Goal: Information Seeking & Learning: Learn about a topic

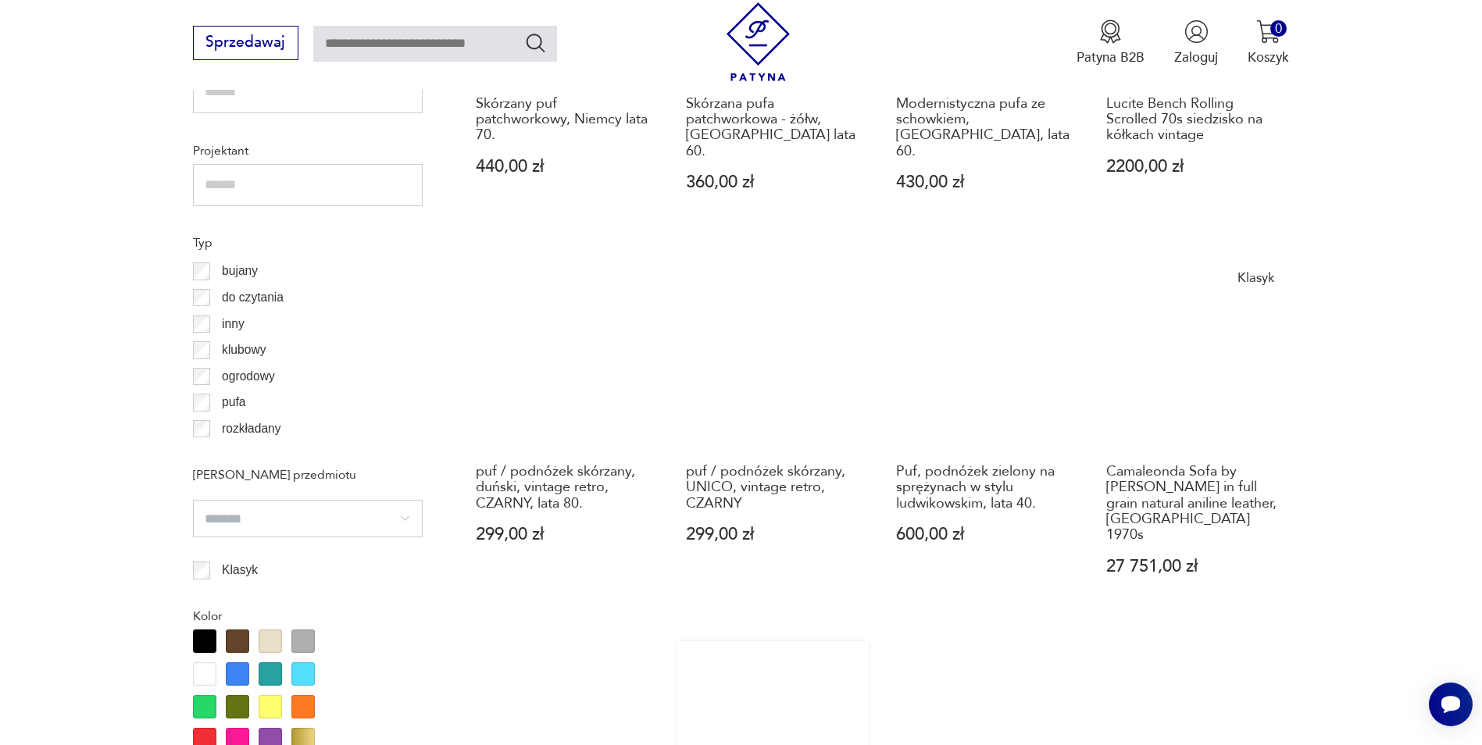
scroll to position [1613, 0]
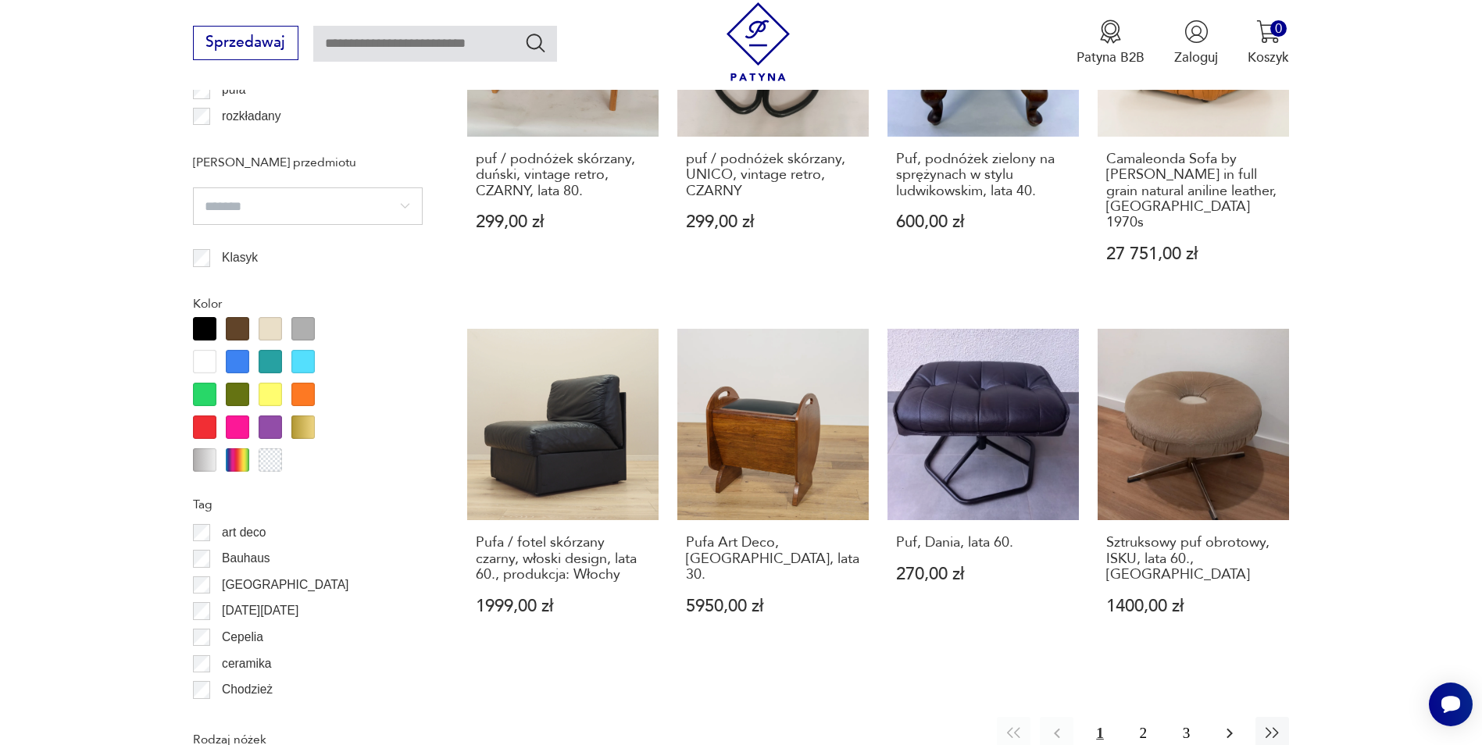
click at [1220, 724] on icon "button" at bounding box center [1229, 733] width 19 height 19
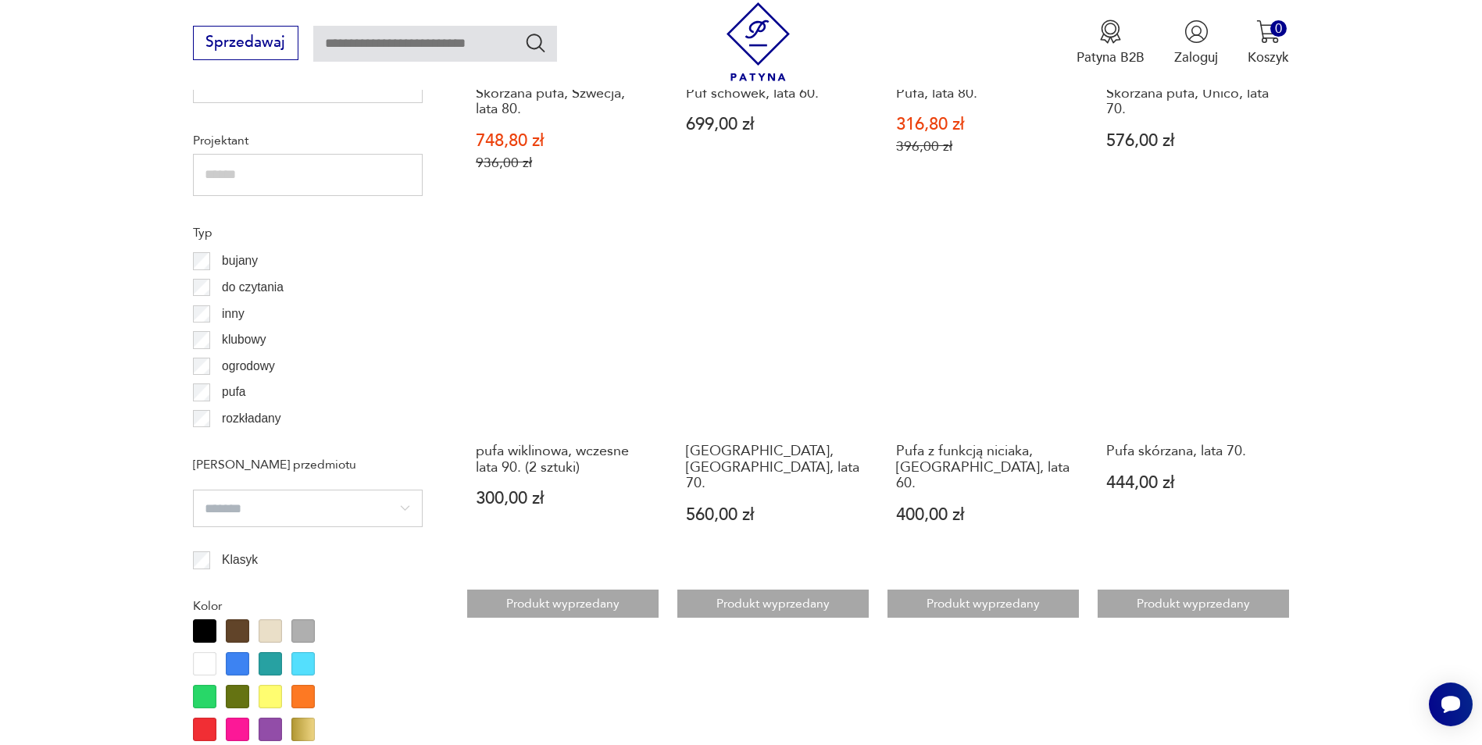
scroll to position [1701, 0]
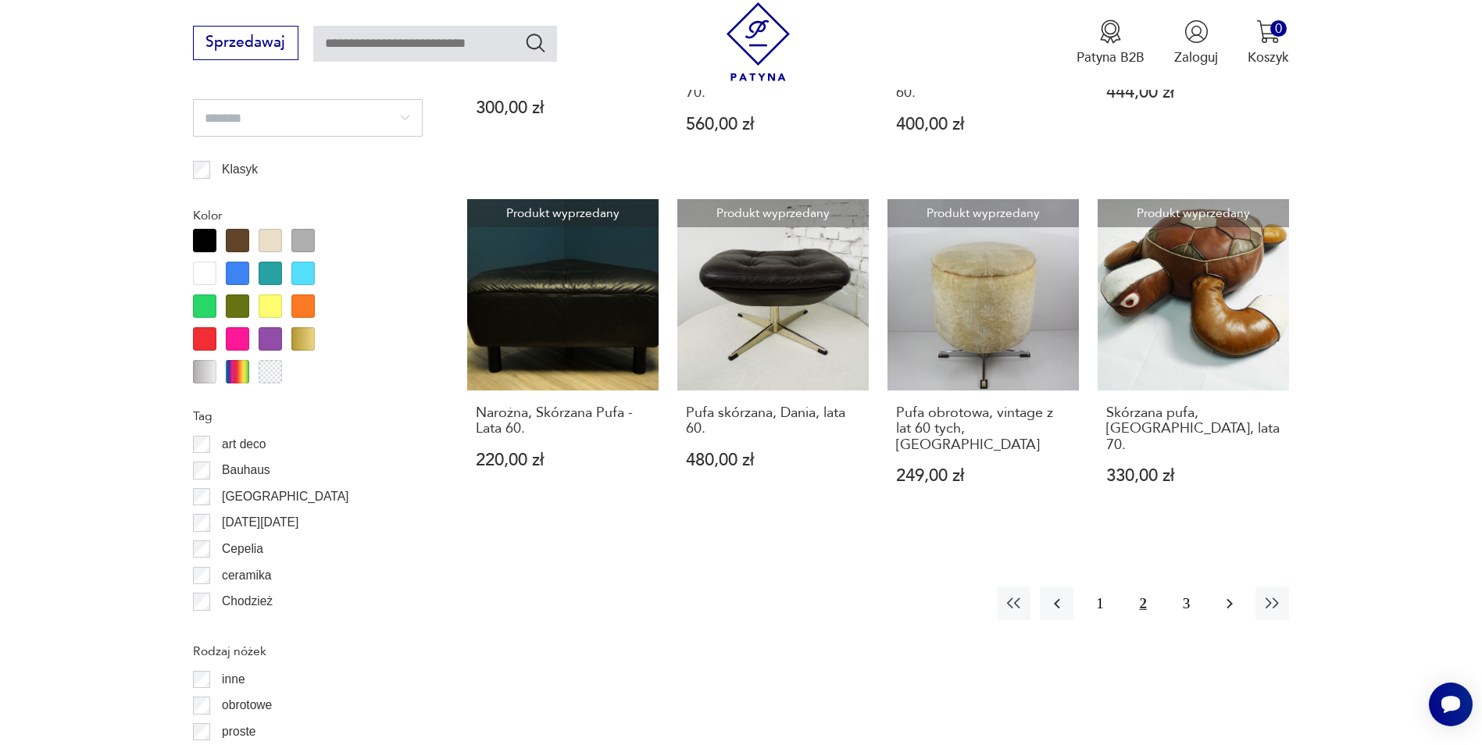
click at [1231, 587] on button "button" at bounding box center [1229, 604] width 34 height 34
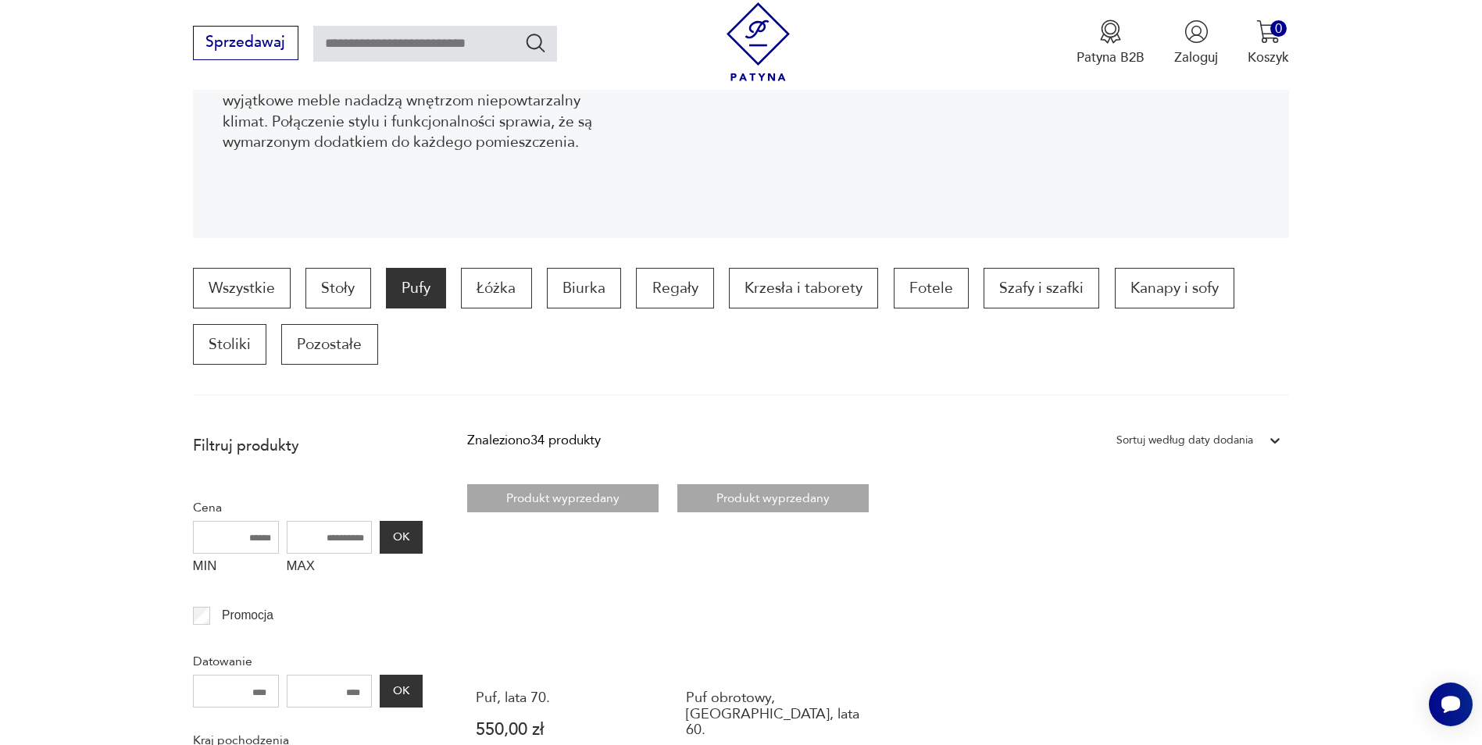
scroll to position [139, 0]
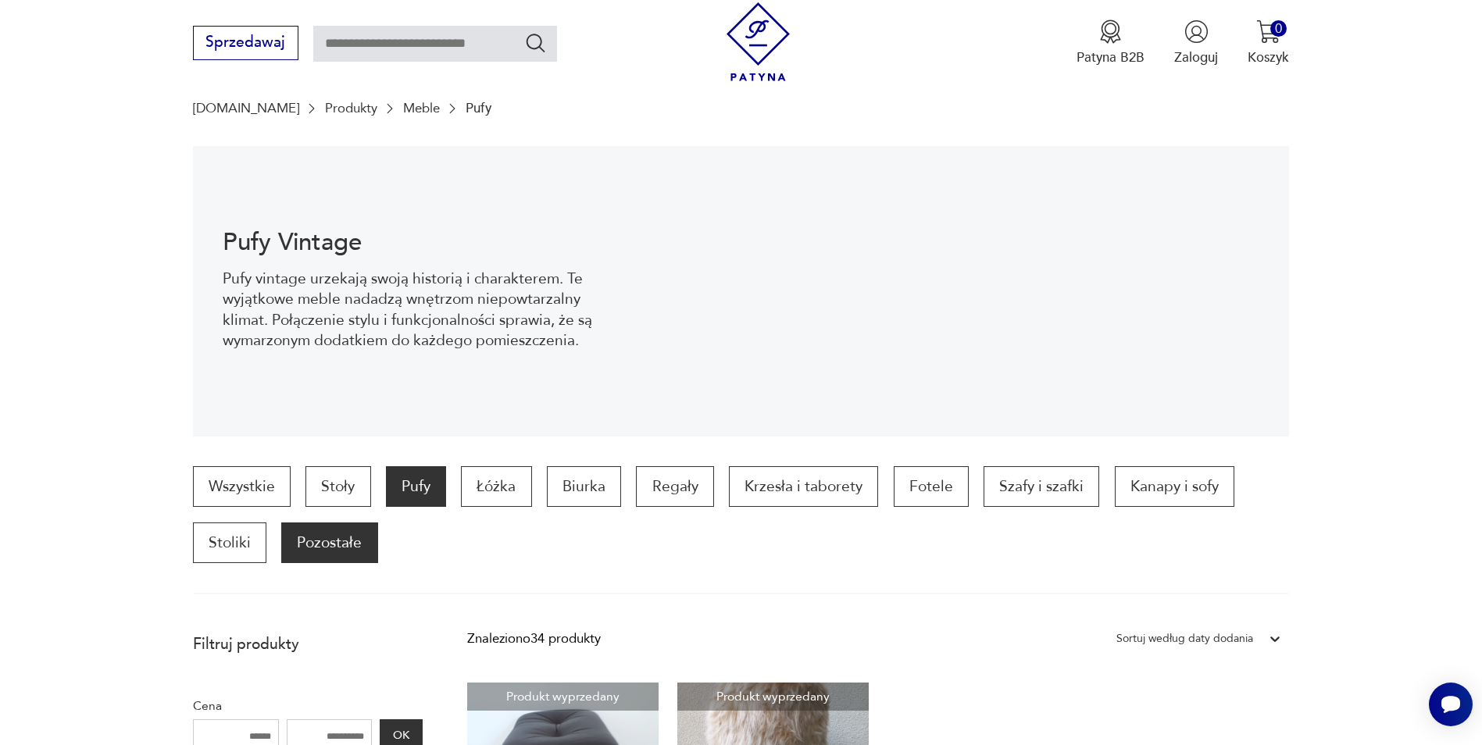
click at [319, 536] on p "Pozostałe" at bounding box center [329, 543] width 96 height 41
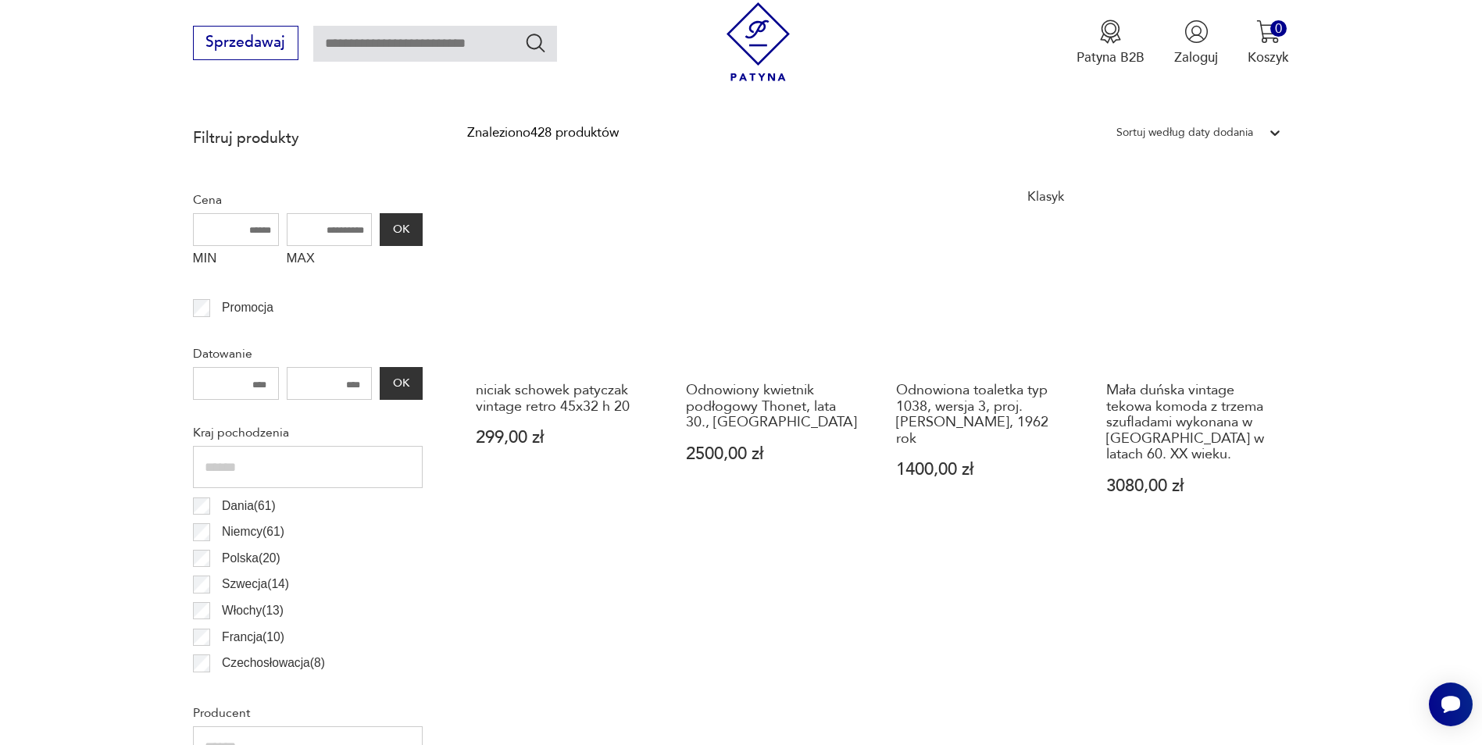
scroll to position [833, 0]
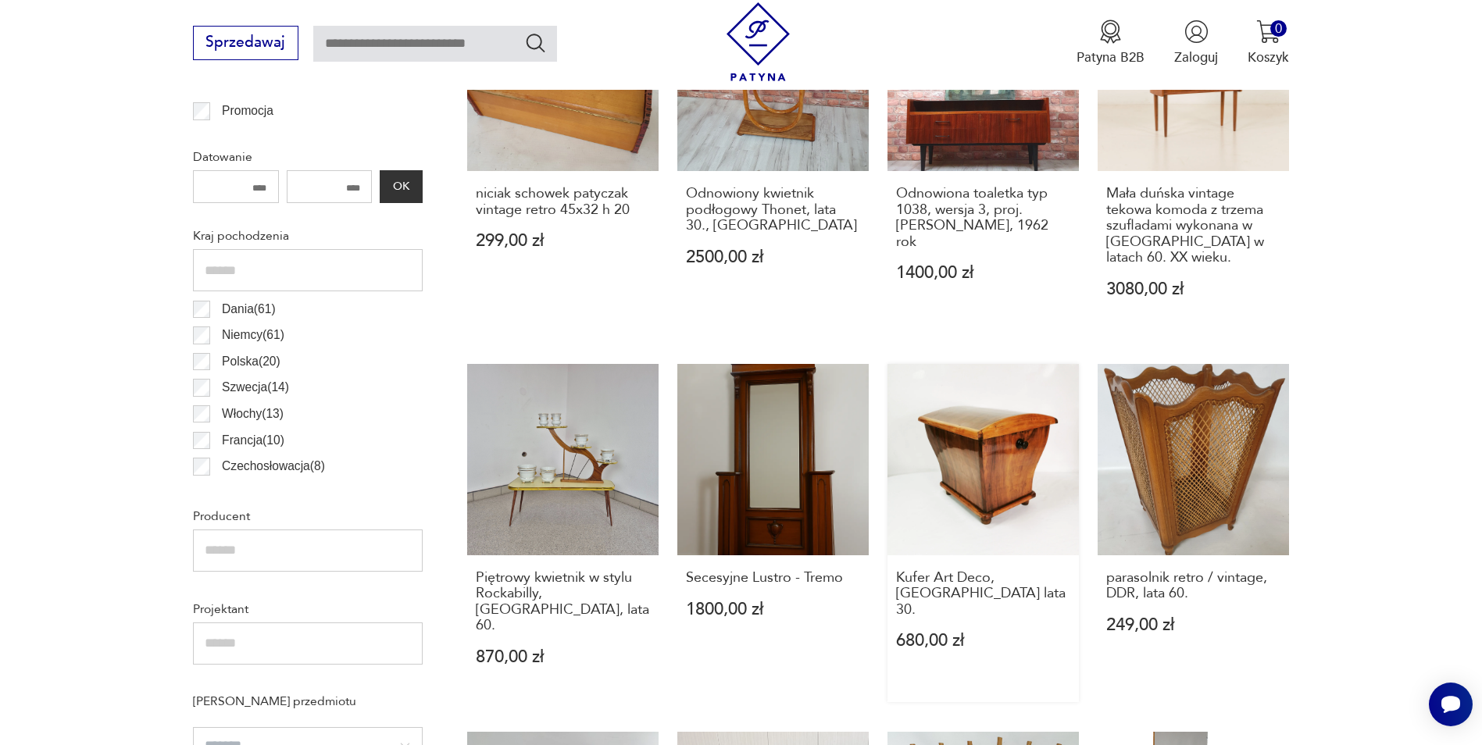
click at [955, 461] on link "Kufer Art Deco, [GEOGRAPHIC_DATA] lata 30. 680,00 zł" at bounding box center [982, 533] width 191 height 338
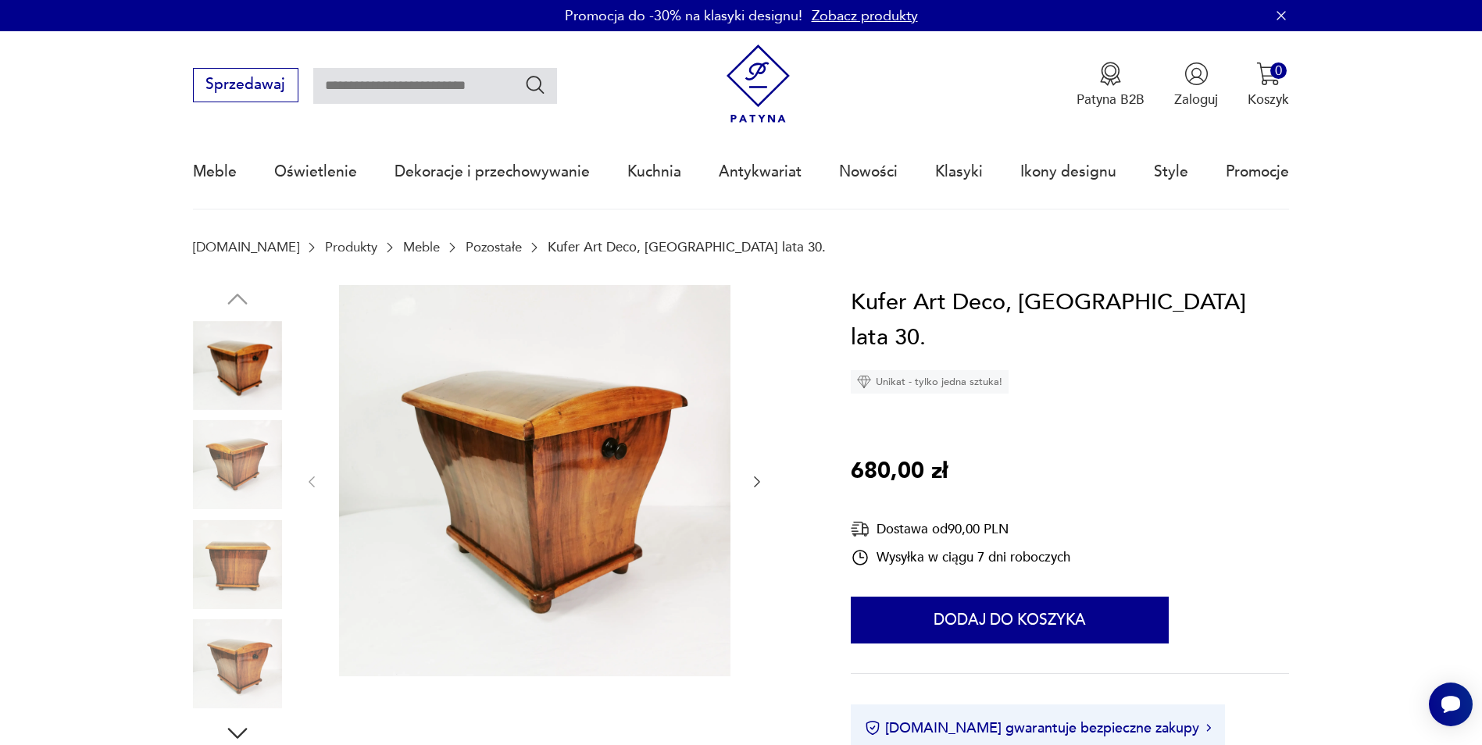
click at [221, 573] on img at bounding box center [237, 564] width 89 height 89
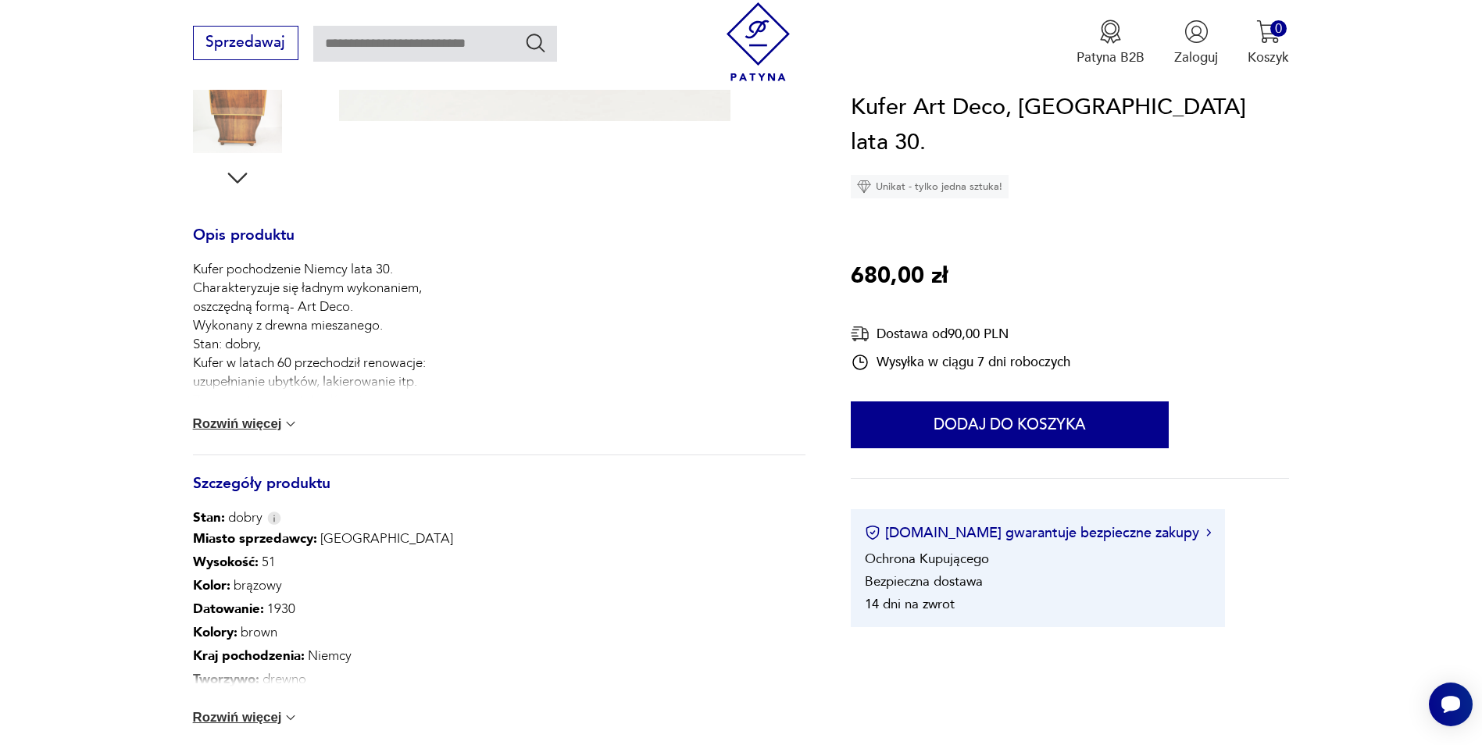
scroll to position [547, 0]
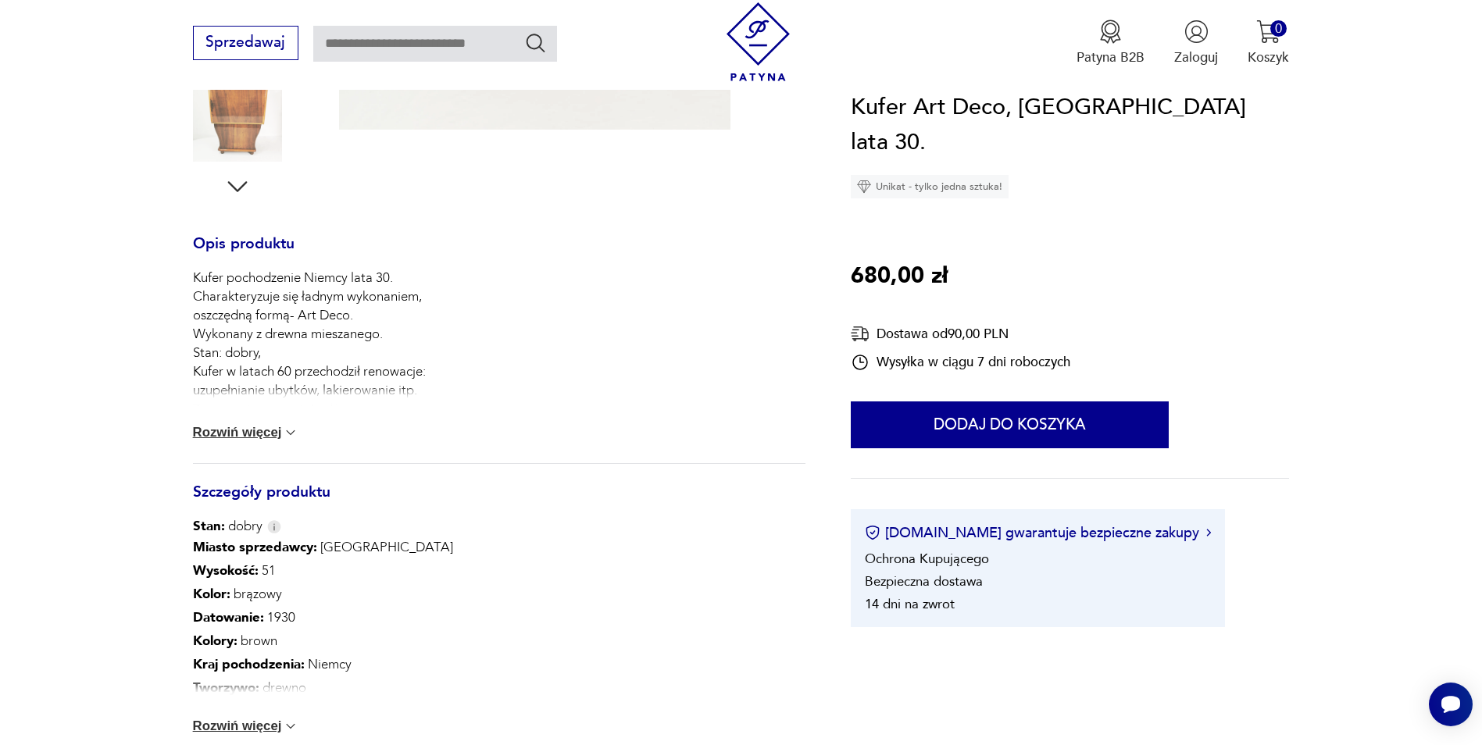
click at [291, 425] on div "Kufer pochodzenie Niemcy lata 30. Charakteryzuje się ładnym wykonaniem, oszczęd…" at bounding box center [499, 366] width 613 height 195
click at [289, 431] on img at bounding box center [291, 433] width 16 height 16
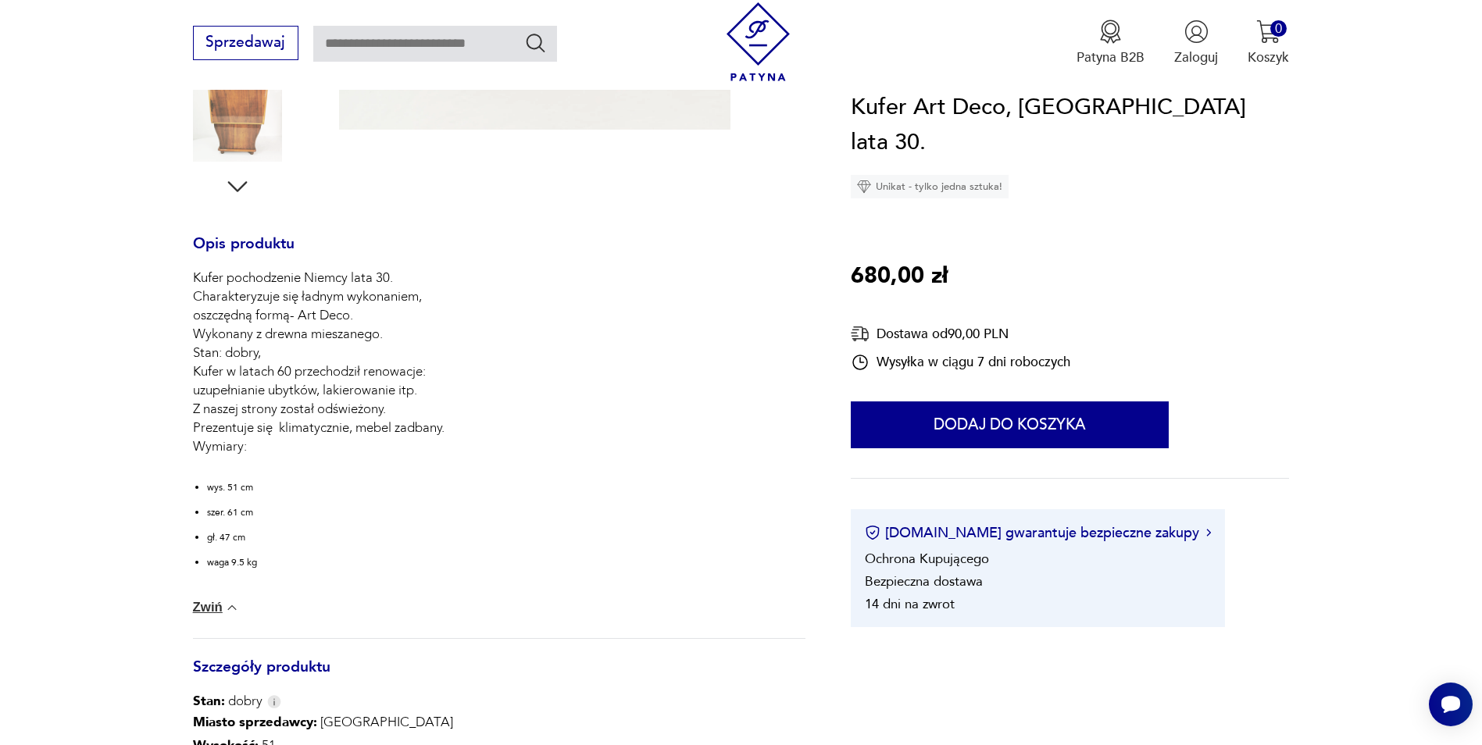
scroll to position [156, 0]
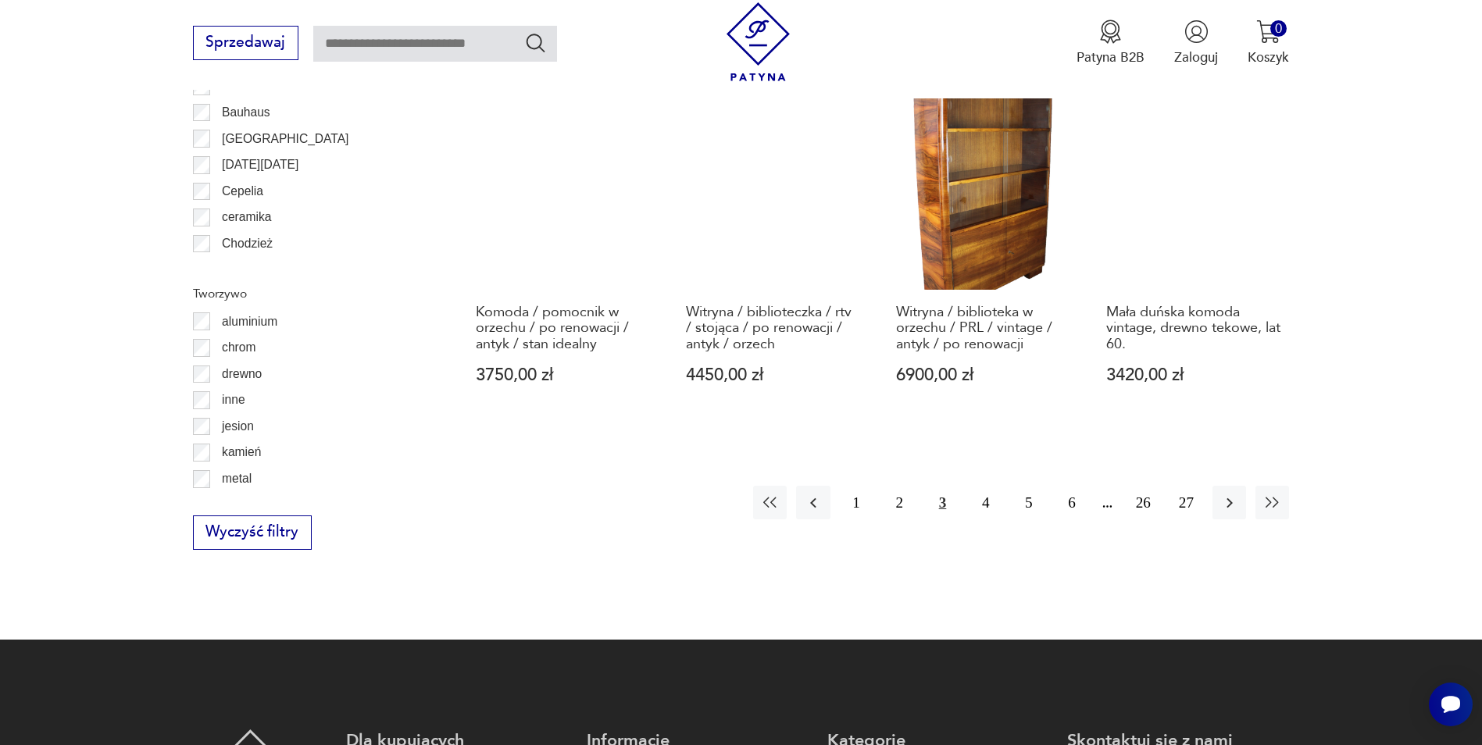
scroll to position [1846, 0]
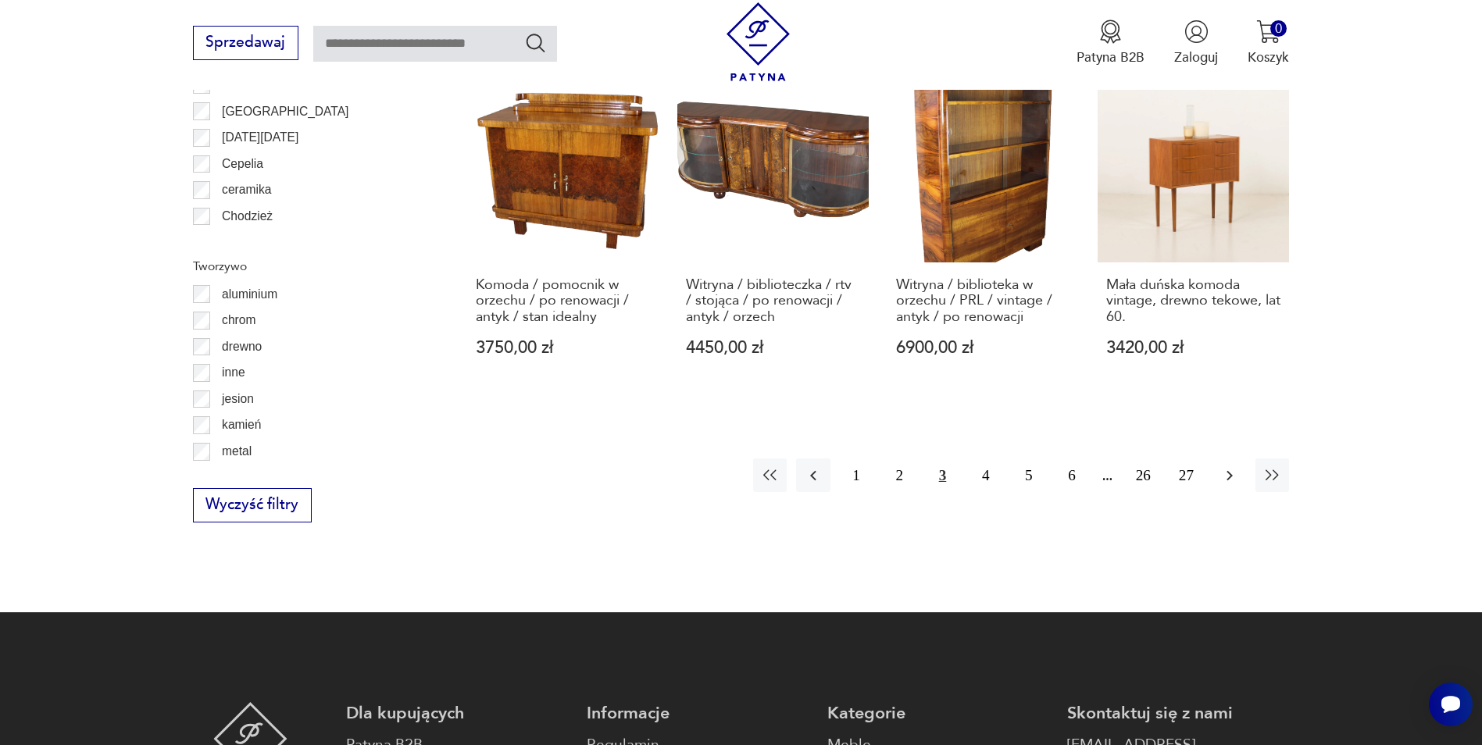
click at [1226, 466] on icon "button" at bounding box center [1229, 475] width 19 height 19
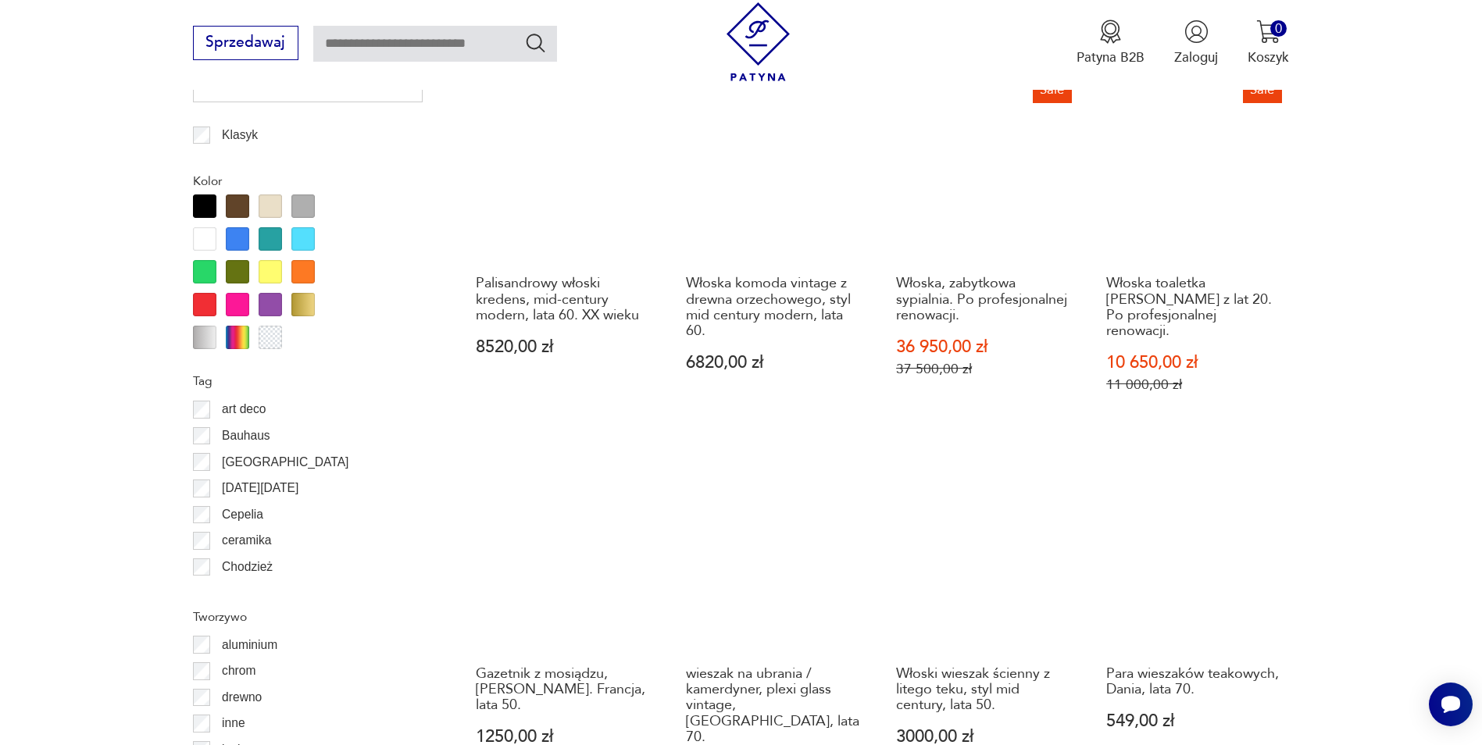
scroll to position [1692, 0]
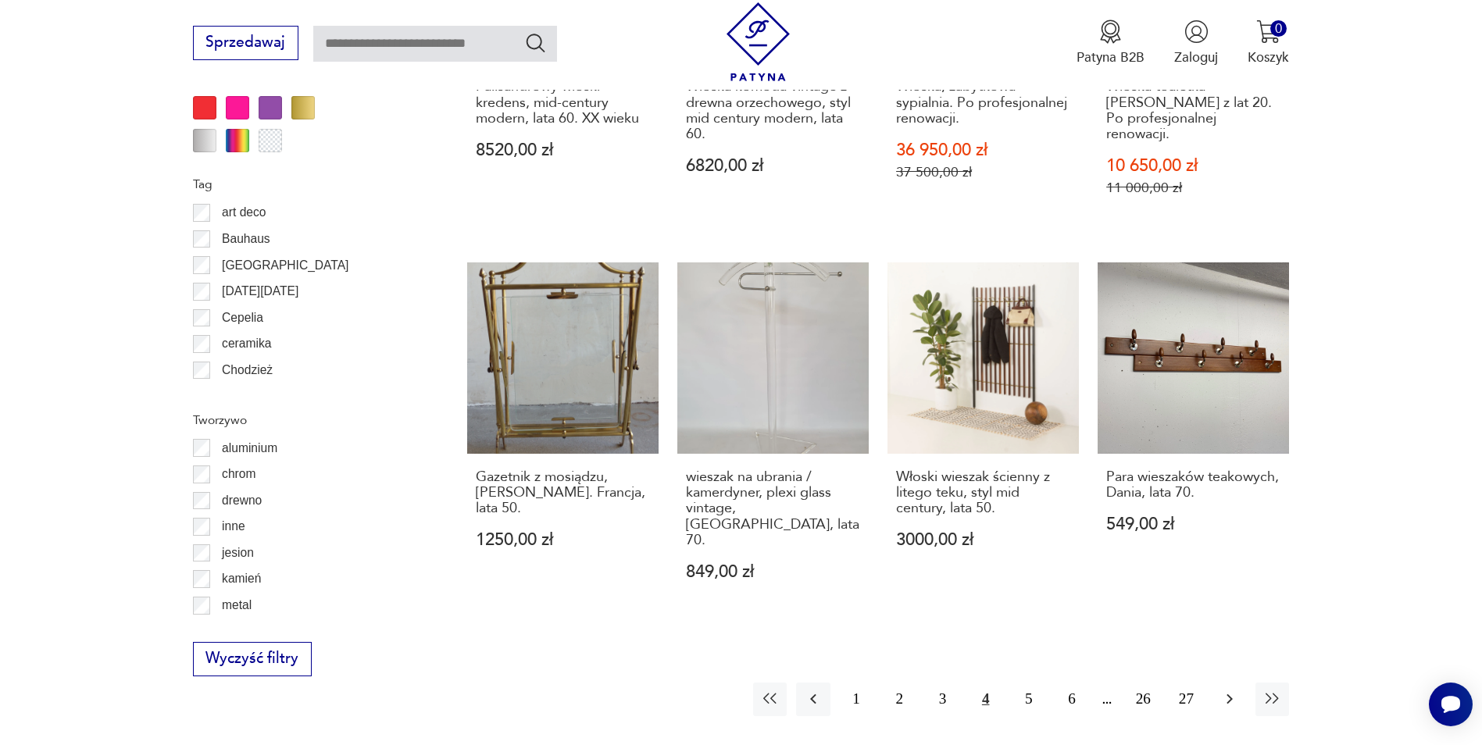
click at [1232, 690] on icon "button" at bounding box center [1229, 699] width 19 height 19
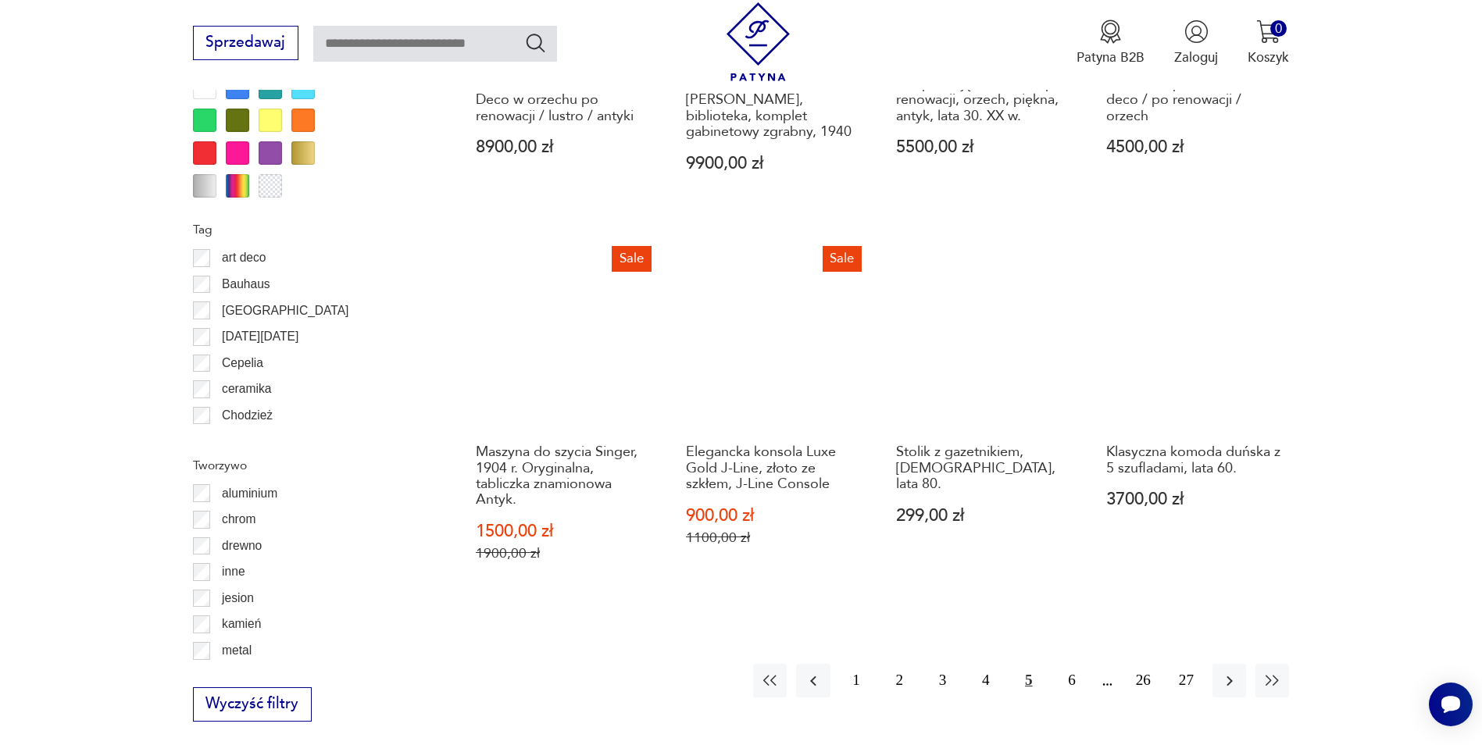
scroll to position [1692, 0]
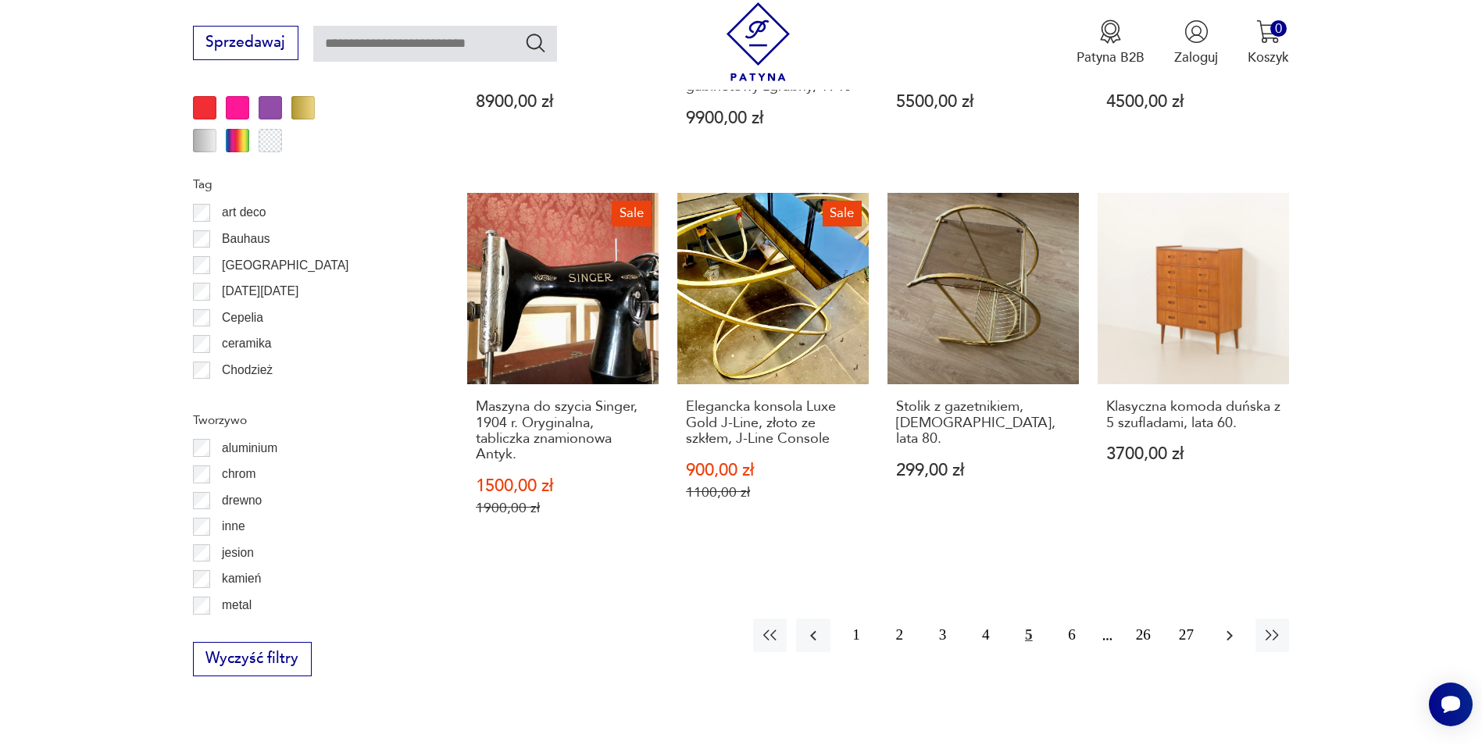
click at [1228, 627] on icon "button" at bounding box center [1229, 636] width 19 height 19
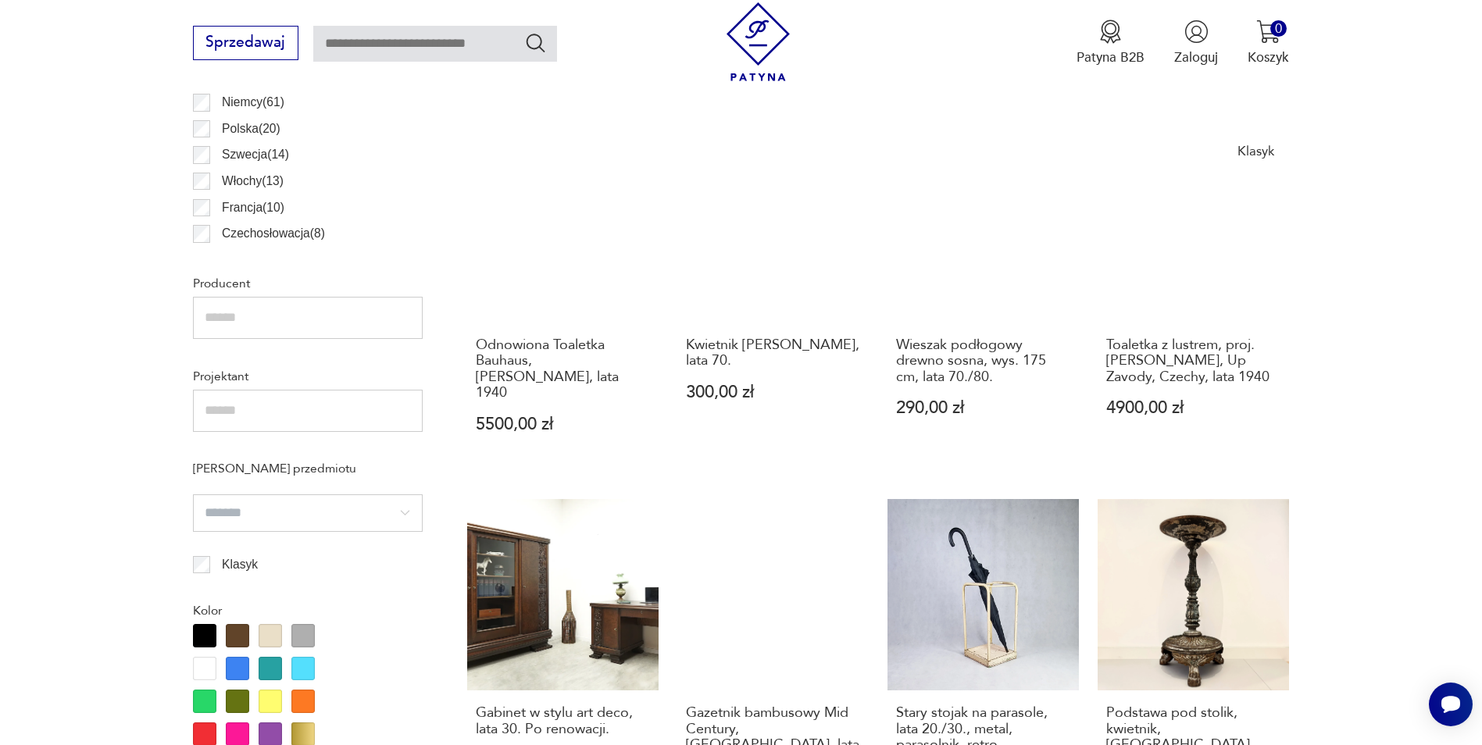
scroll to position [1067, 0]
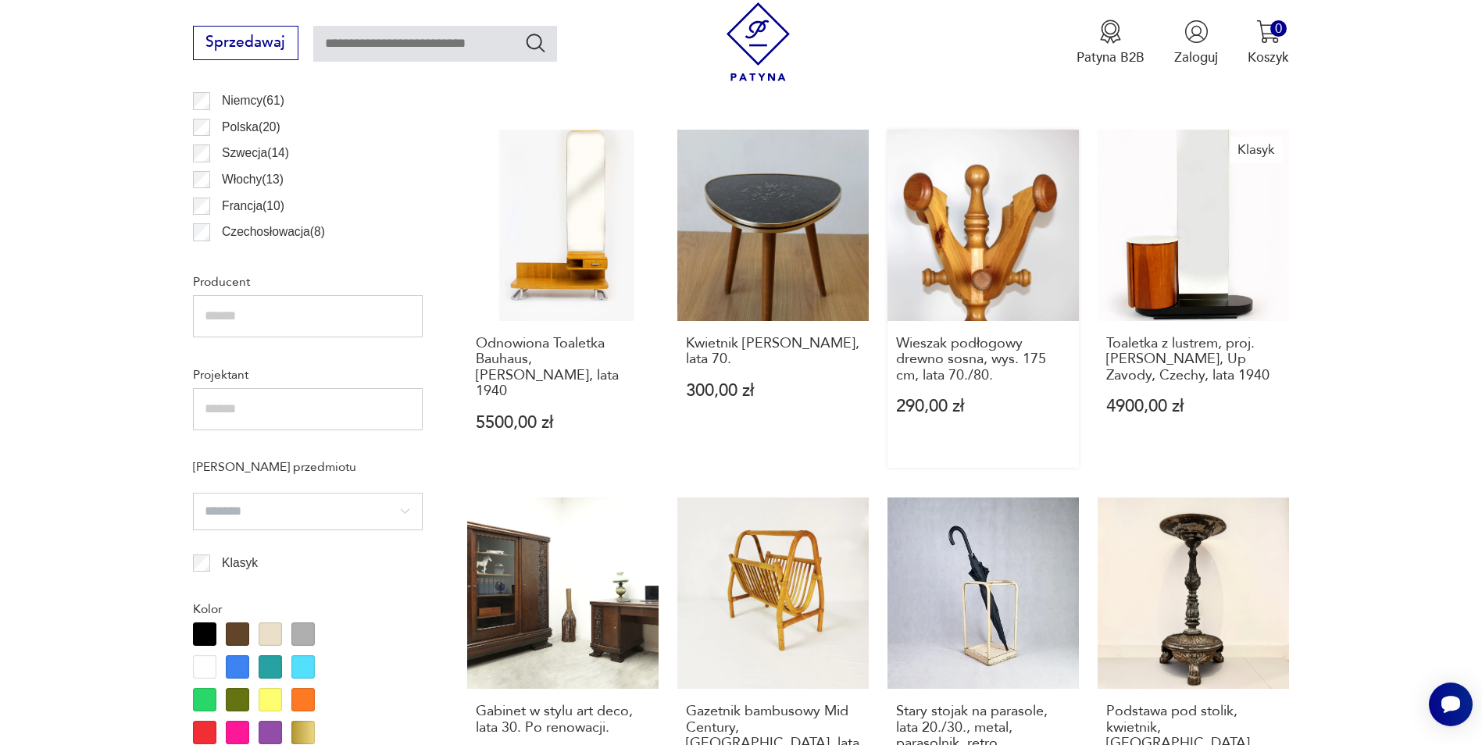
click at [958, 272] on link "Wieszak podłogowy drewno sosna, wys. 175 cm, lata 70./80. 290,00 zł" at bounding box center [982, 299] width 191 height 338
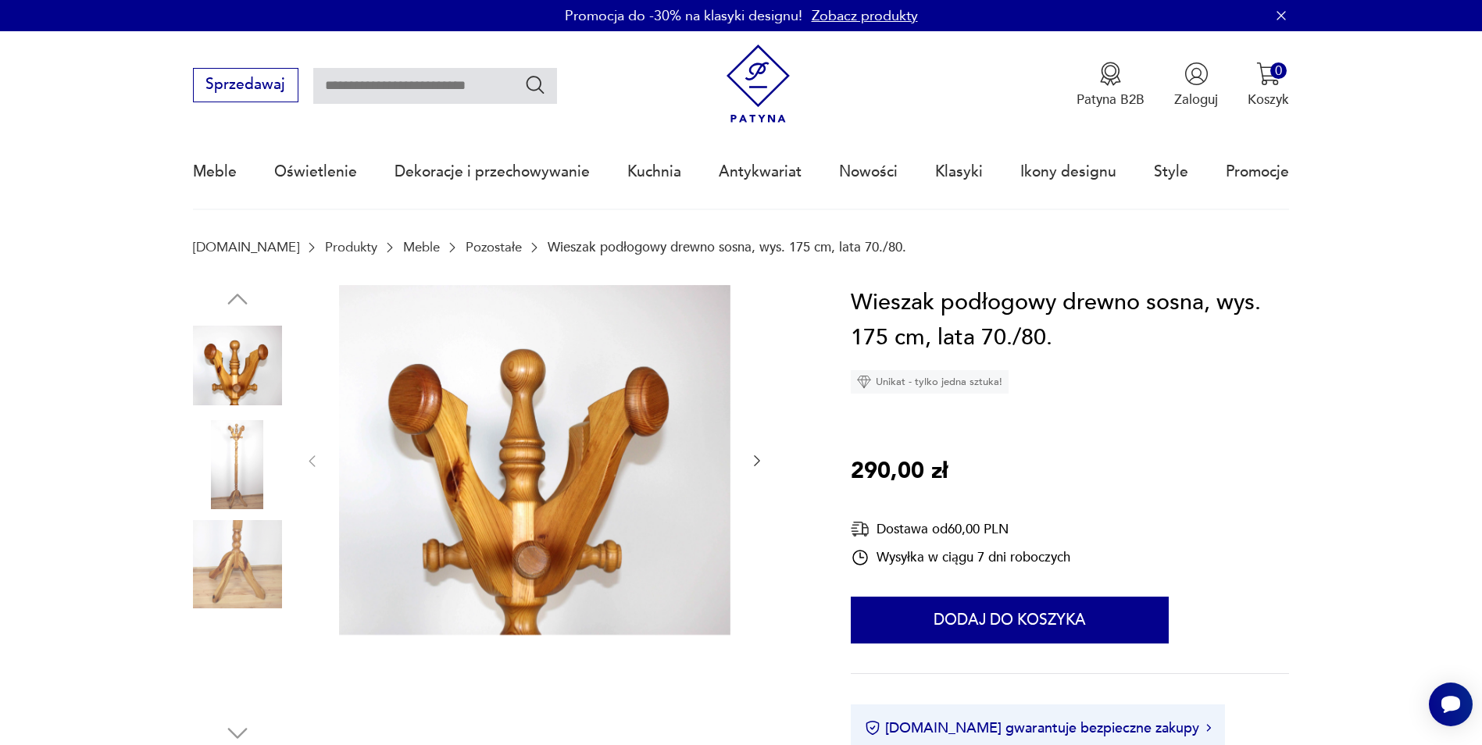
click at [231, 468] on img at bounding box center [237, 464] width 89 height 89
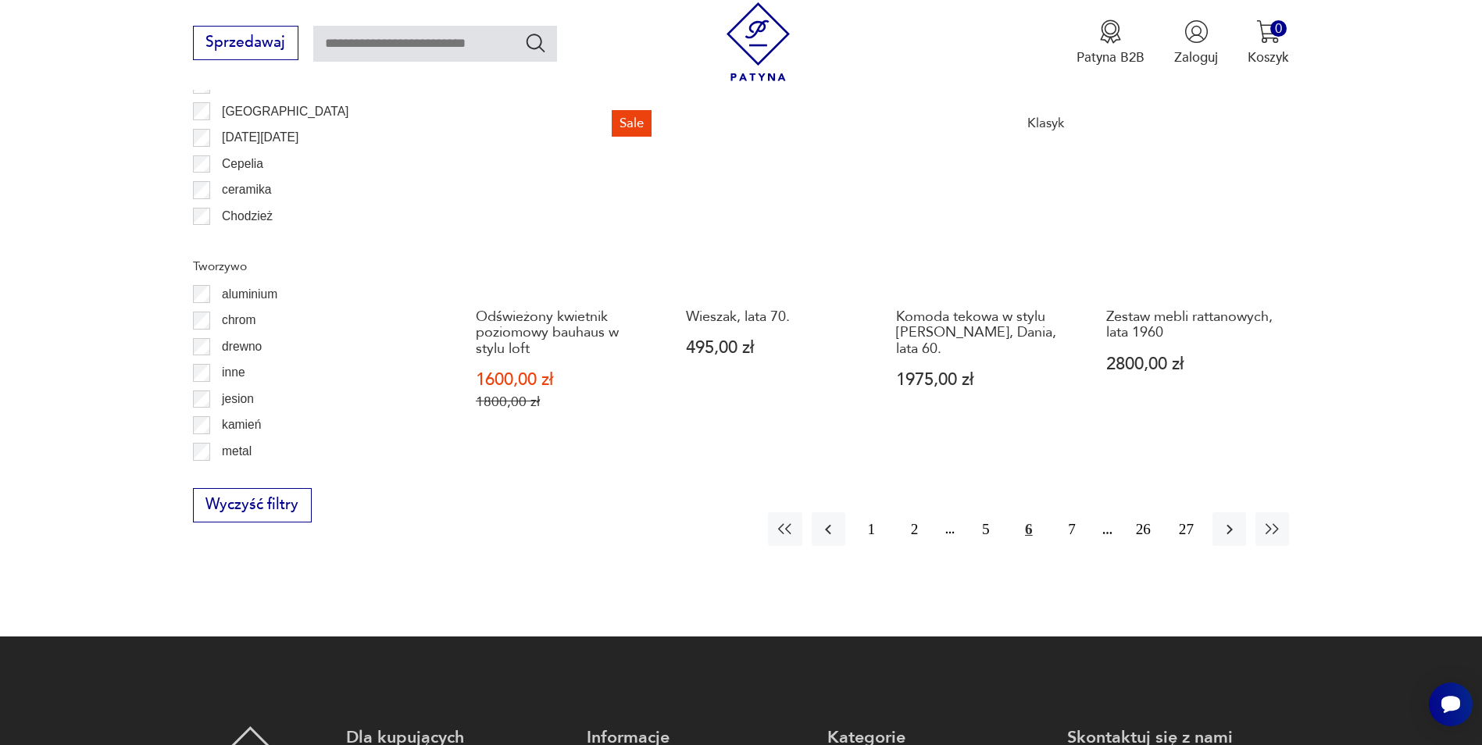
scroll to position [1848, 0]
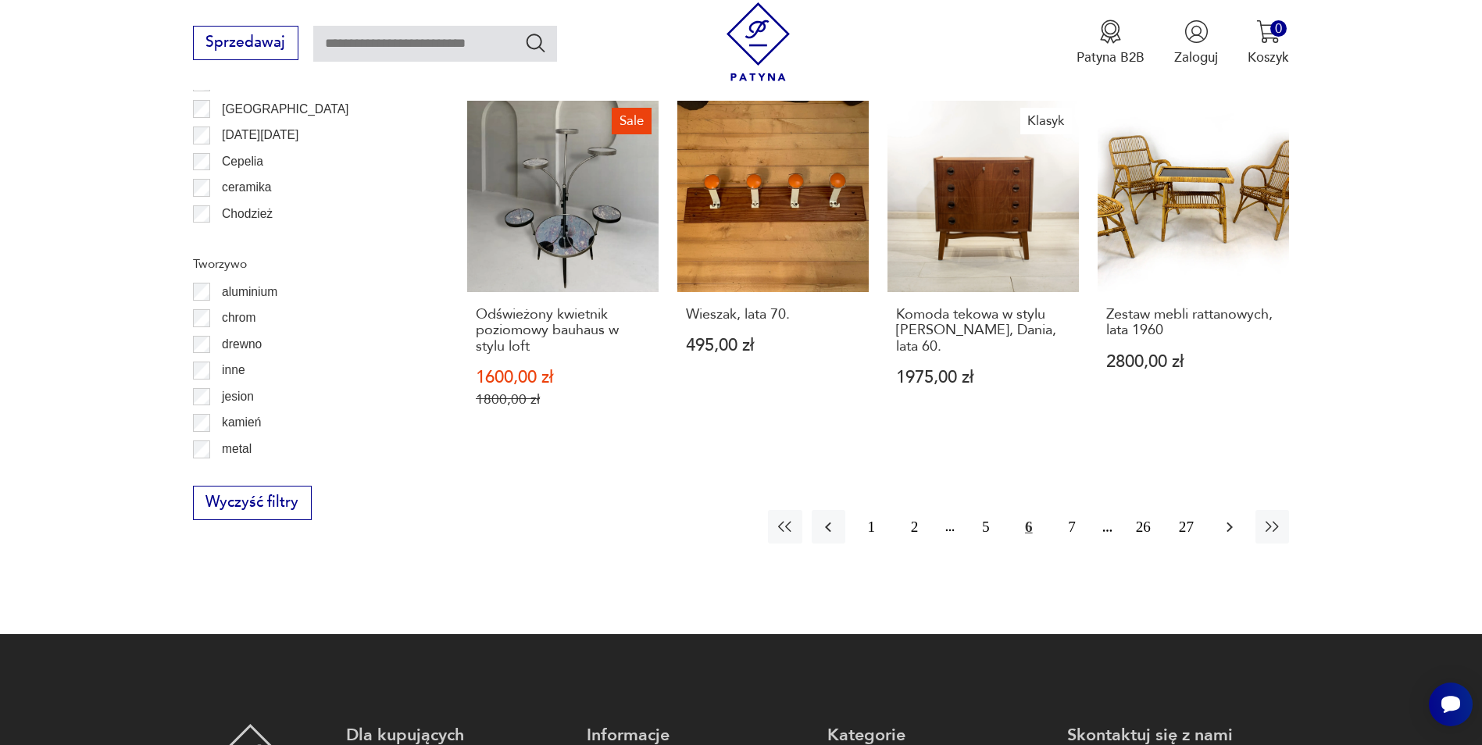
click at [1226, 518] on icon "button" at bounding box center [1229, 527] width 19 height 19
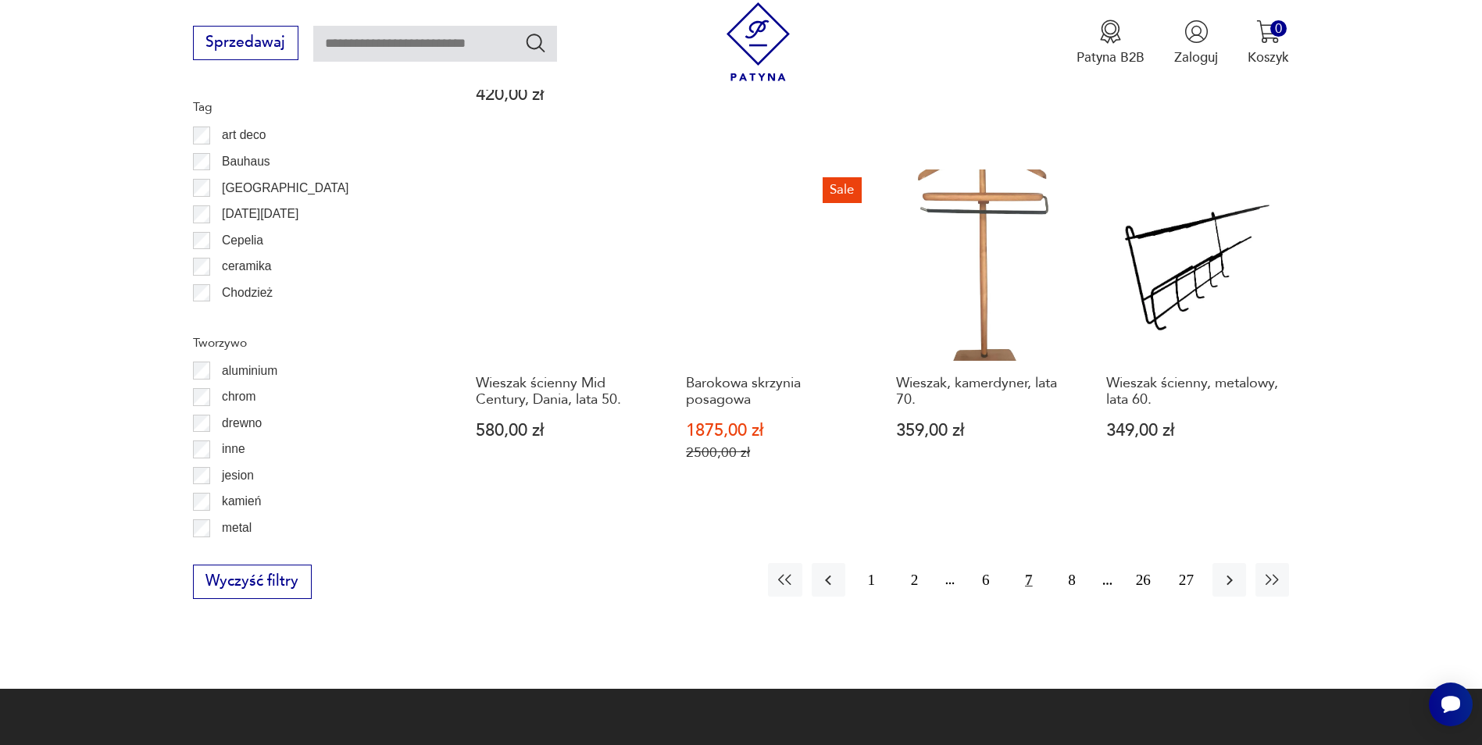
scroll to position [1770, 0]
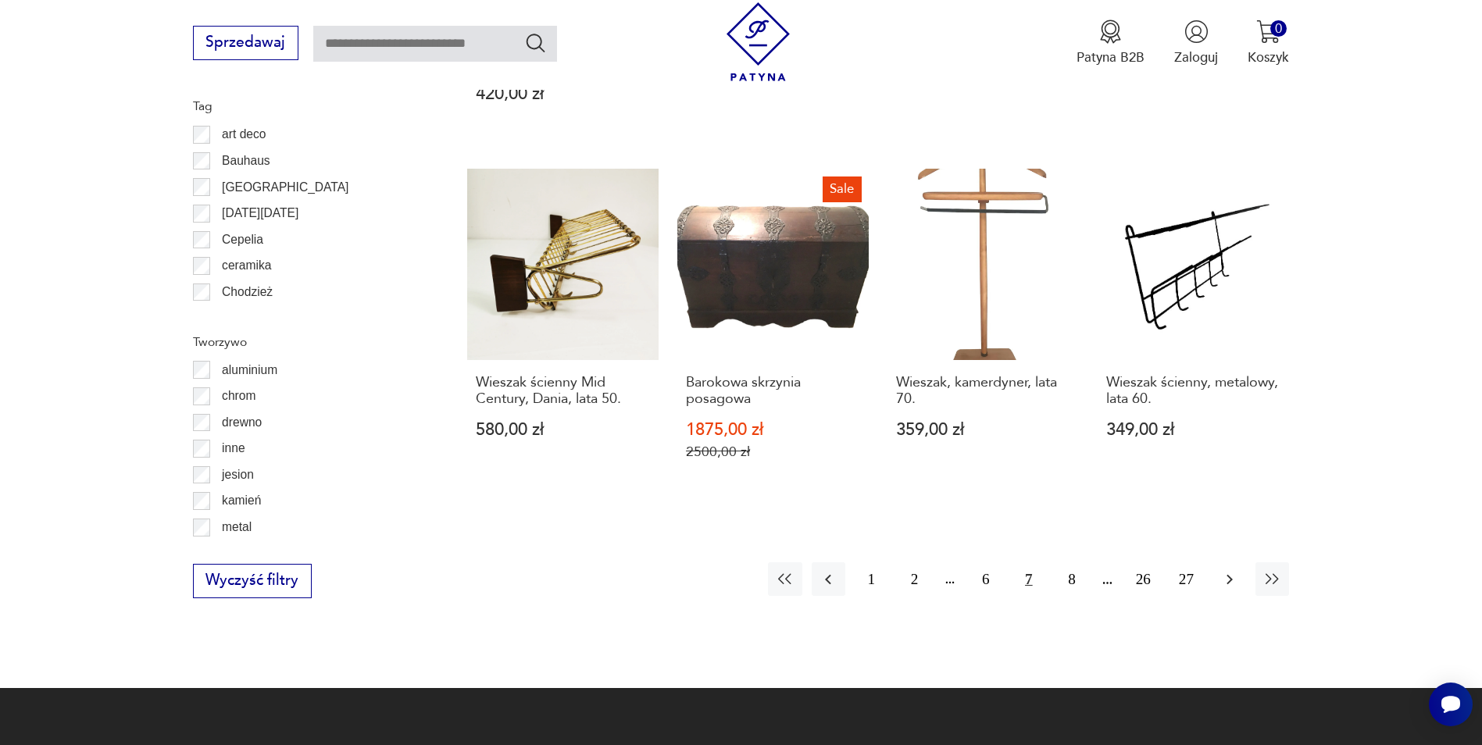
click at [1236, 570] on icon "button" at bounding box center [1229, 579] width 19 height 19
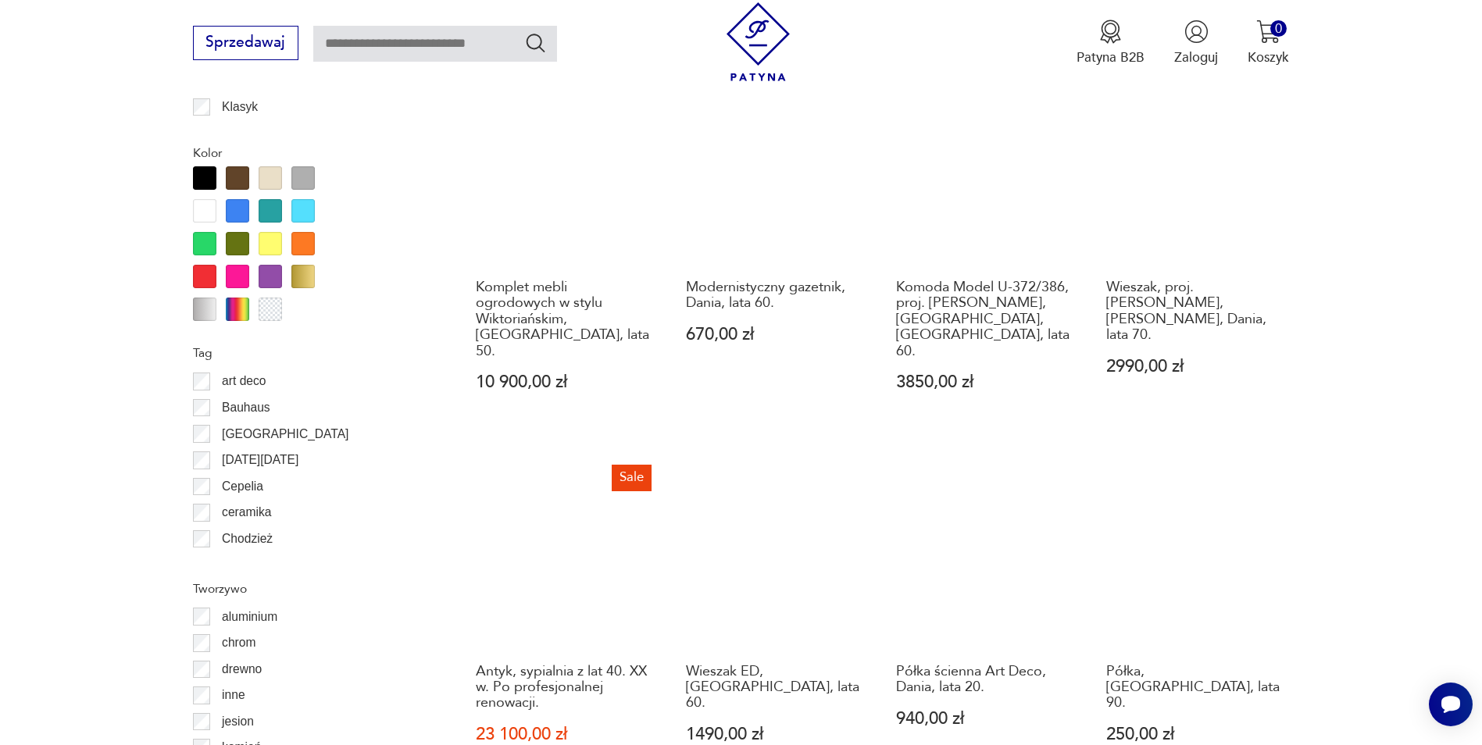
scroll to position [1692, 0]
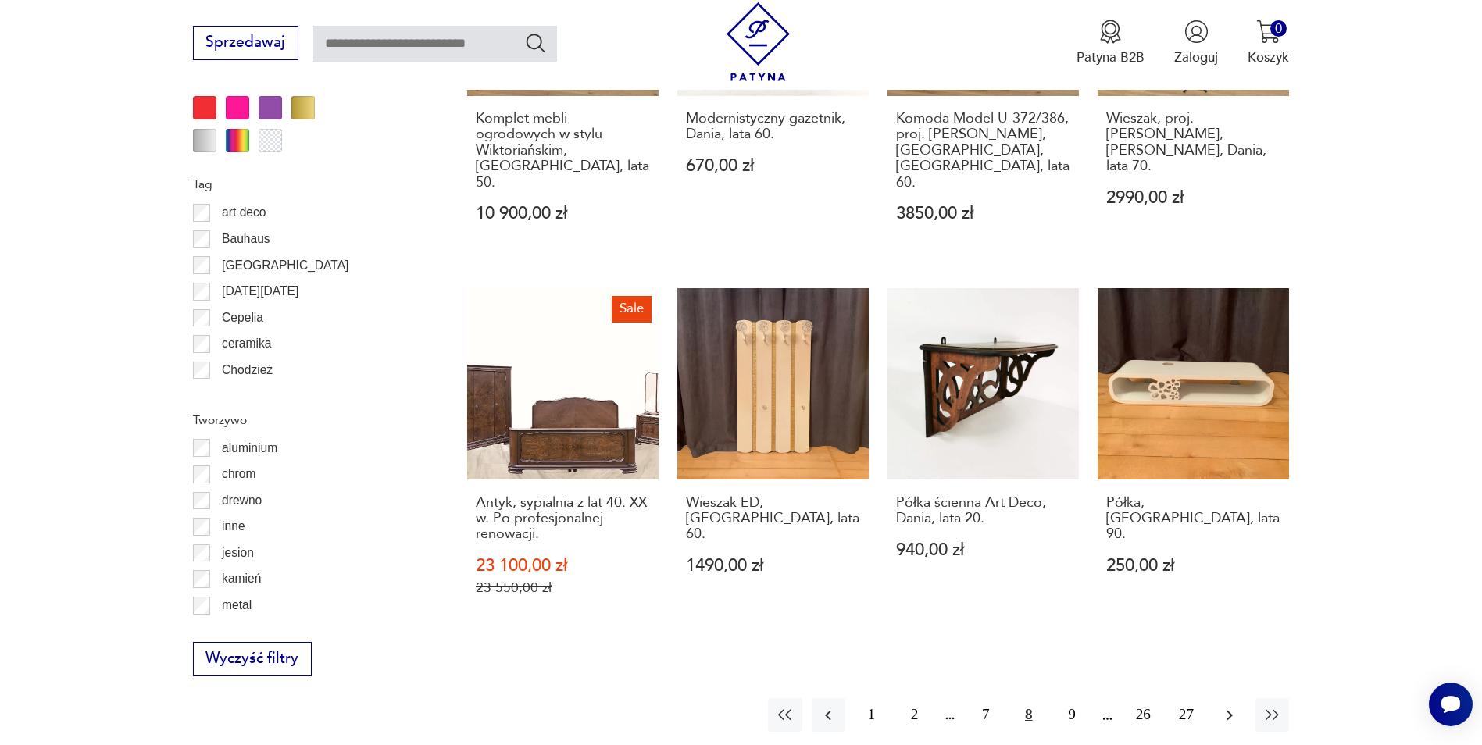
click at [1228, 710] on icon "button" at bounding box center [1229, 715] width 6 height 10
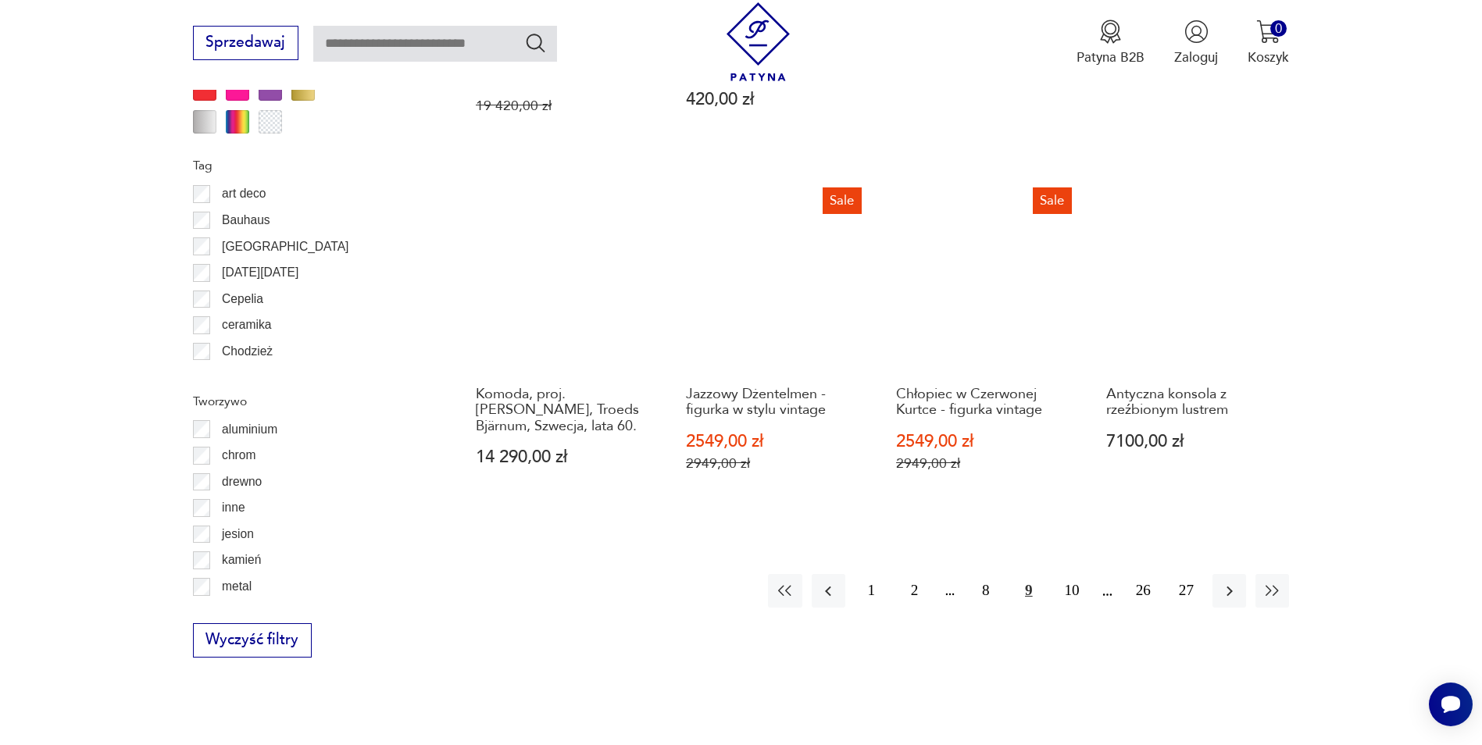
scroll to position [1848, 0]
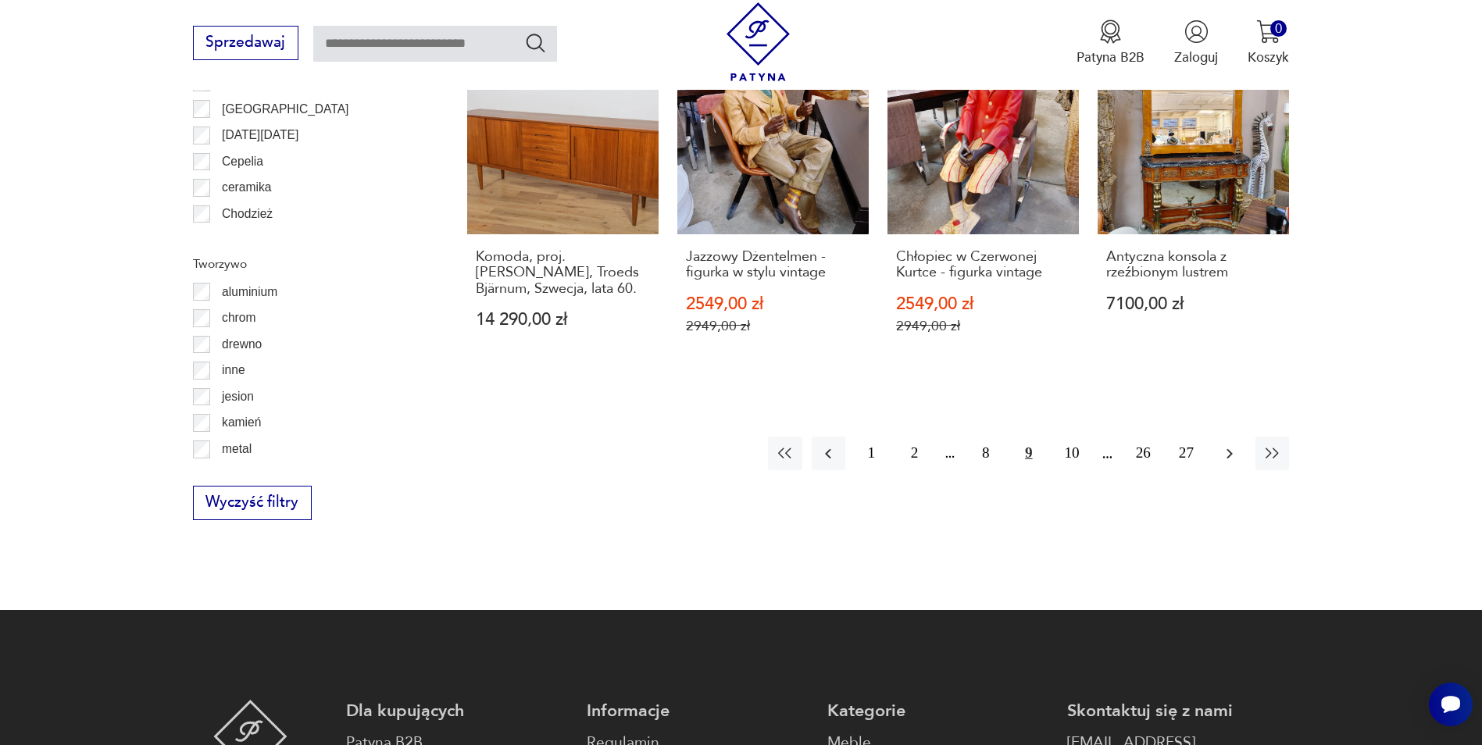
click at [1228, 455] on icon "button" at bounding box center [1229, 453] width 19 height 19
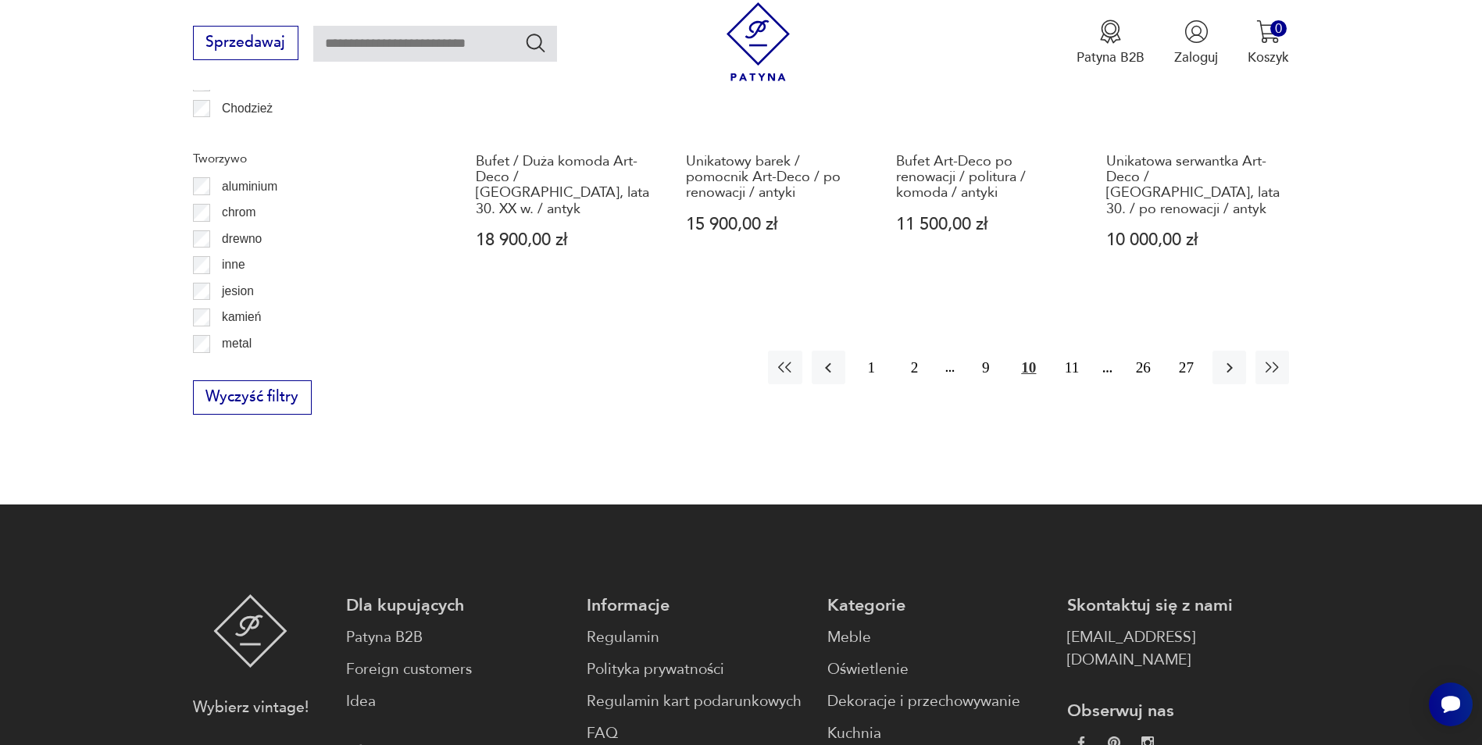
scroll to position [1926, 0]
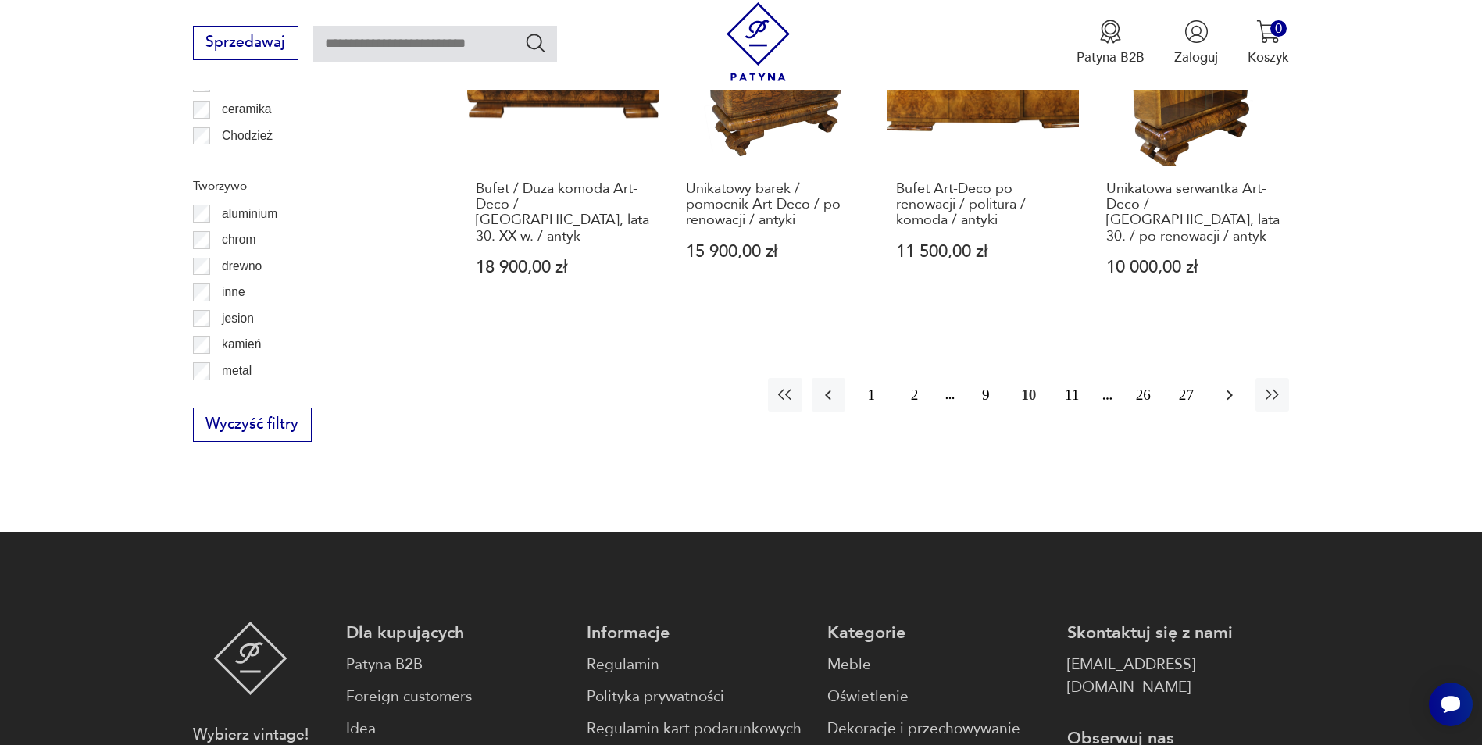
click at [1221, 386] on icon "button" at bounding box center [1229, 395] width 19 height 19
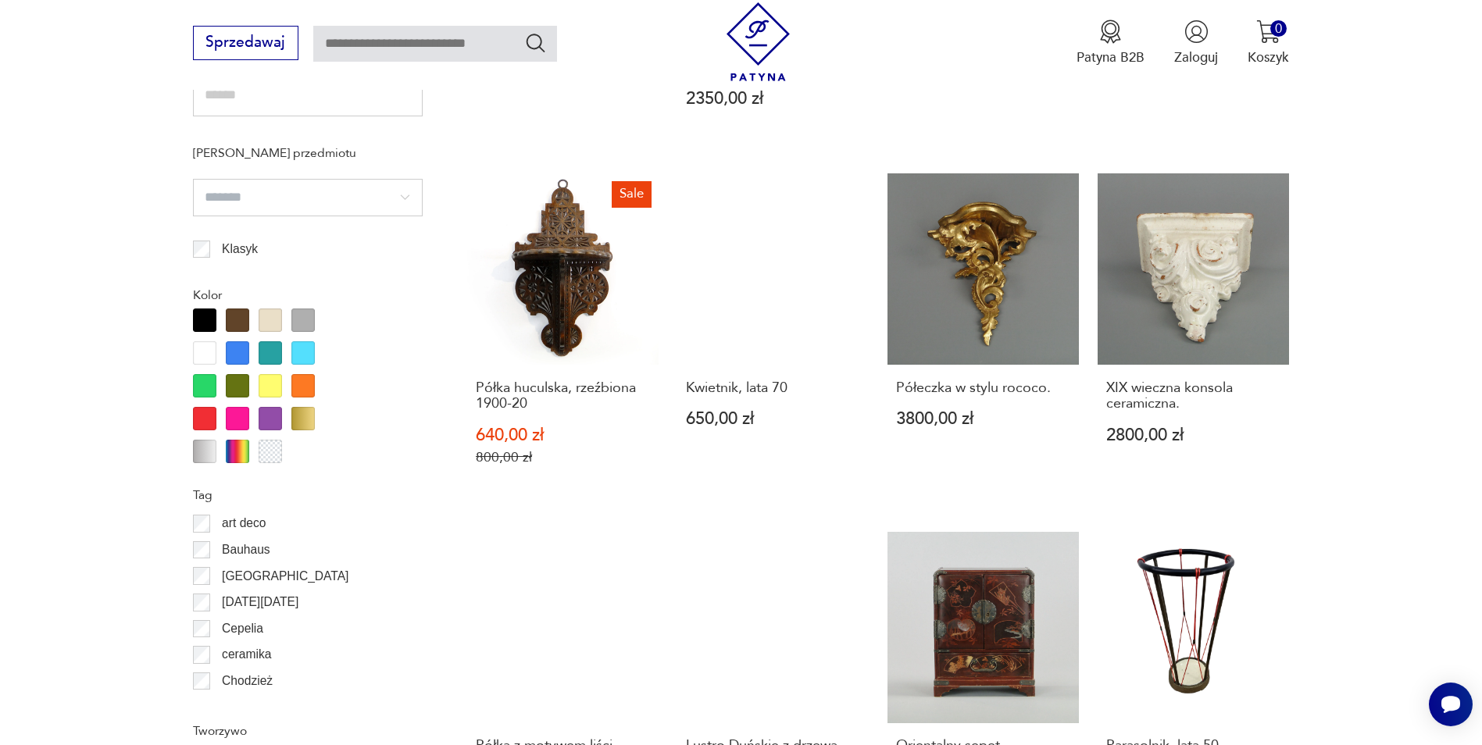
scroll to position [1380, 0]
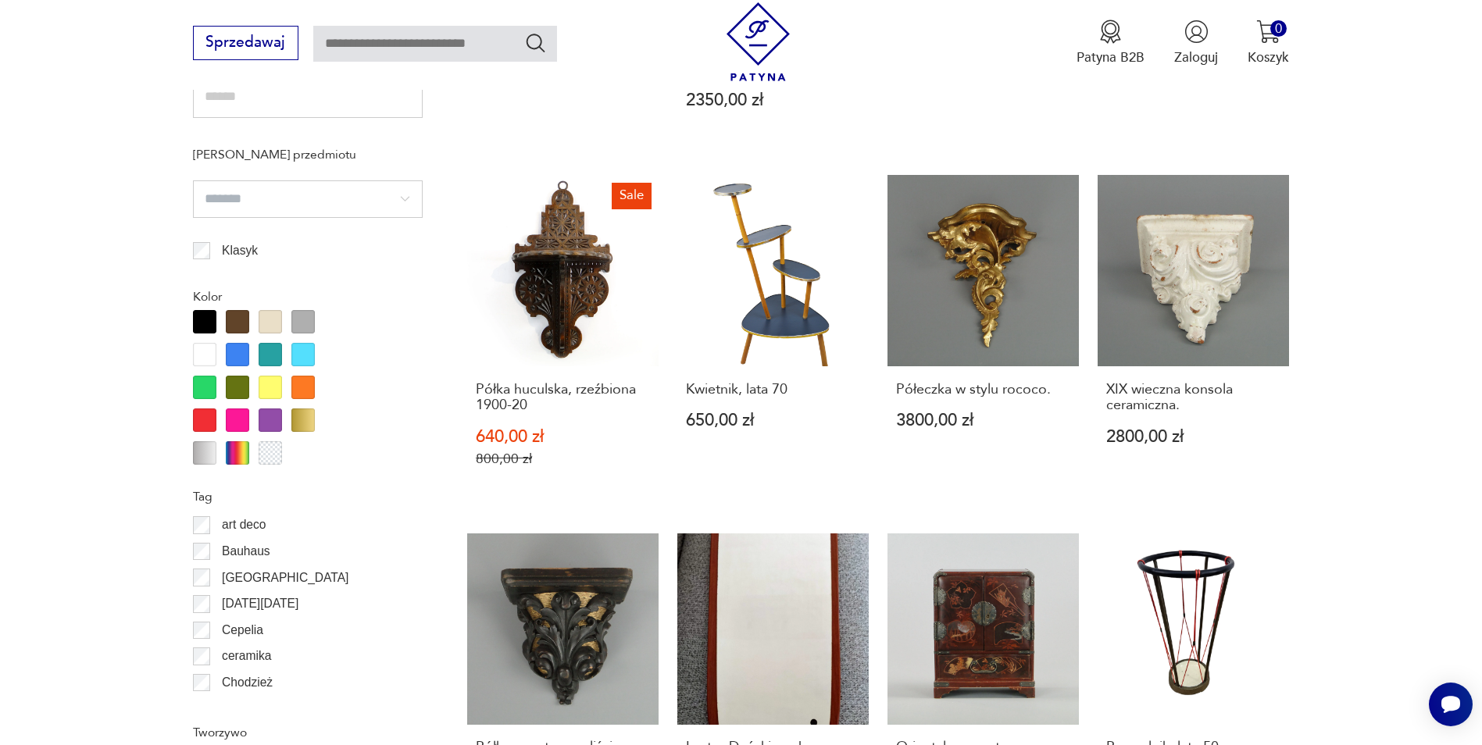
scroll to position [1926, 0]
